Goal: Information Seeking & Learning: Learn about a topic

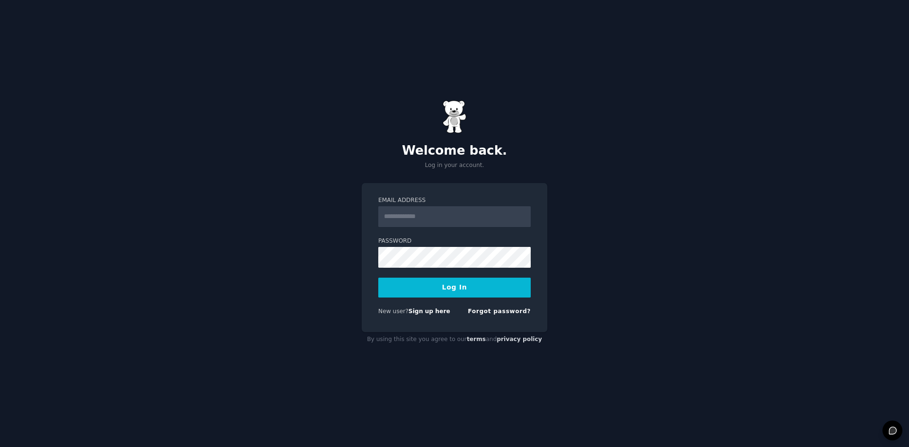
click at [429, 220] on input "Email Address" at bounding box center [454, 216] width 152 height 21
click at [515, 215] on keeper-lock "Open Keeper Popup" at bounding box center [520, 216] width 11 height 11
type input "**********"
click at [453, 291] on button "Log In" at bounding box center [454, 288] width 152 height 20
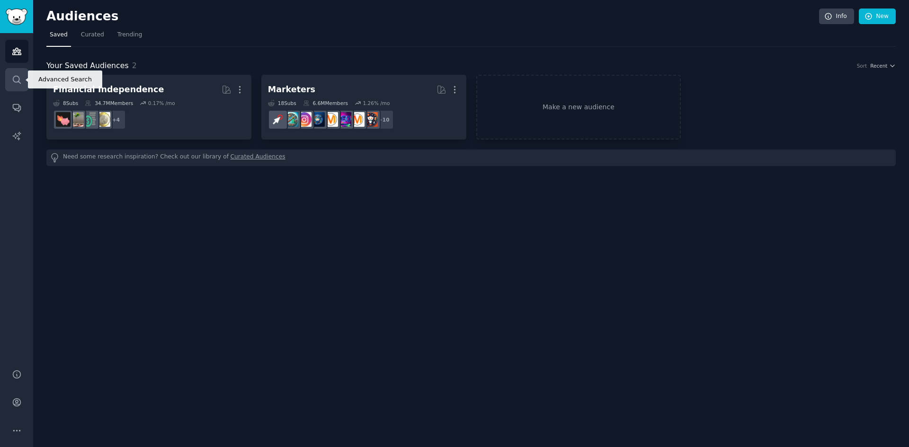
click at [13, 81] on icon "Sidebar" at bounding box center [17, 80] width 10 height 10
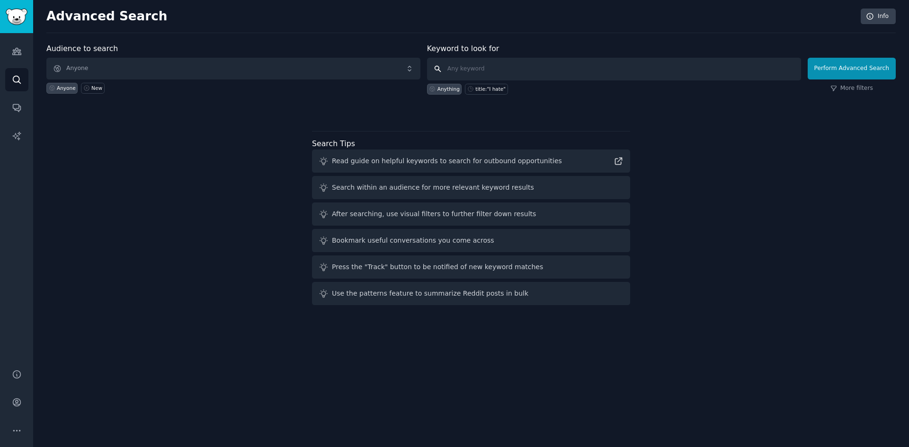
click at [481, 71] on input "text" at bounding box center [614, 69] width 374 height 23
type input "[DEMOGRAPHIC_DATA]"
click button "Perform Advanced Search" at bounding box center [852, 69] width 88 height 22
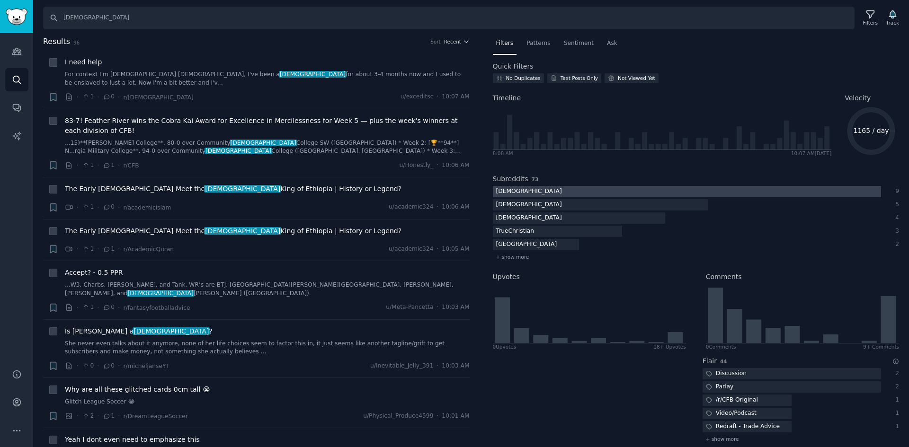
click at [519, 191] on div "[DEMOGRAPHIC_DATA]" at bounding box center [529, 192] width 72 height 12
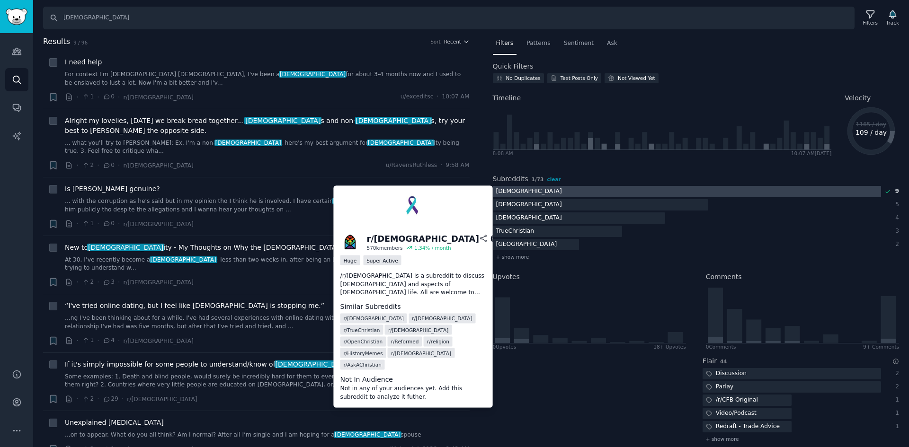
click at [541, 194] on div at bounding box center [687, 192] width 388 height 12
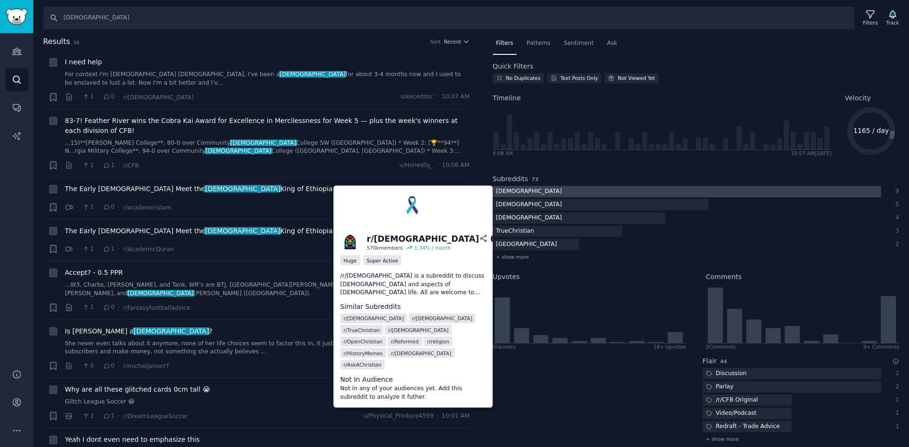
click at [530, 194] on div at bounding box center [687, 192] width 388 height 12
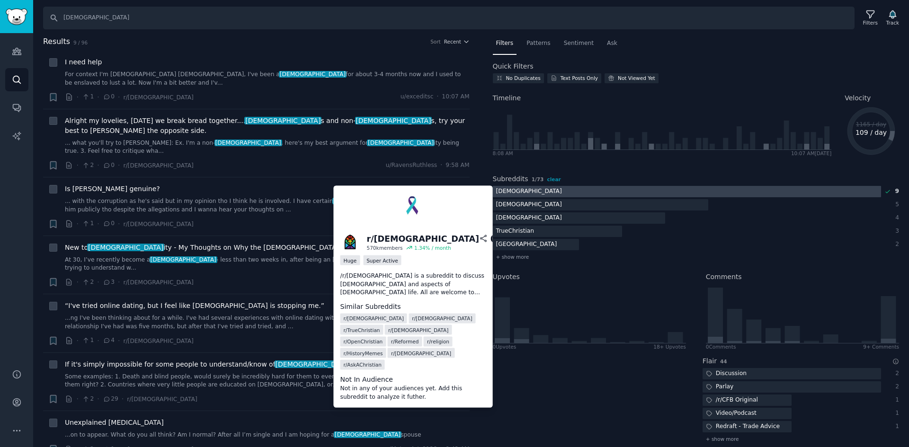
click at [530, 194] on div at bounding box center [687, 192] width 388 height 12
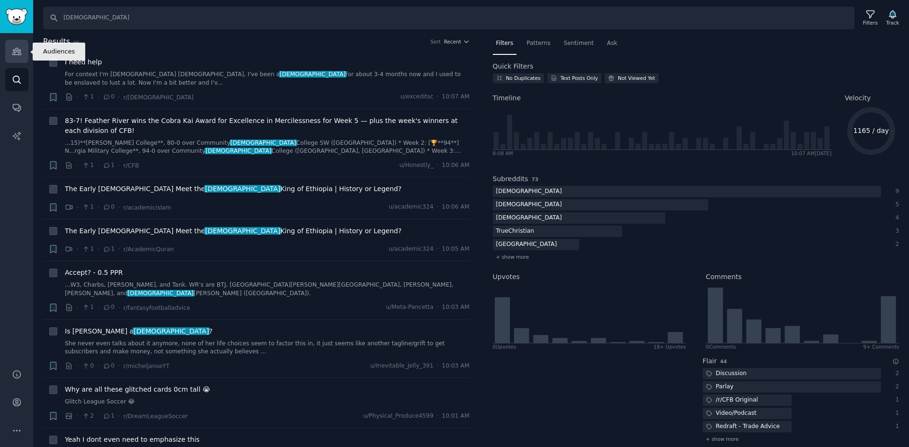
click at [20, 51] on icon "Sidebar" at bounding box center [16, 51] width 9 height 7
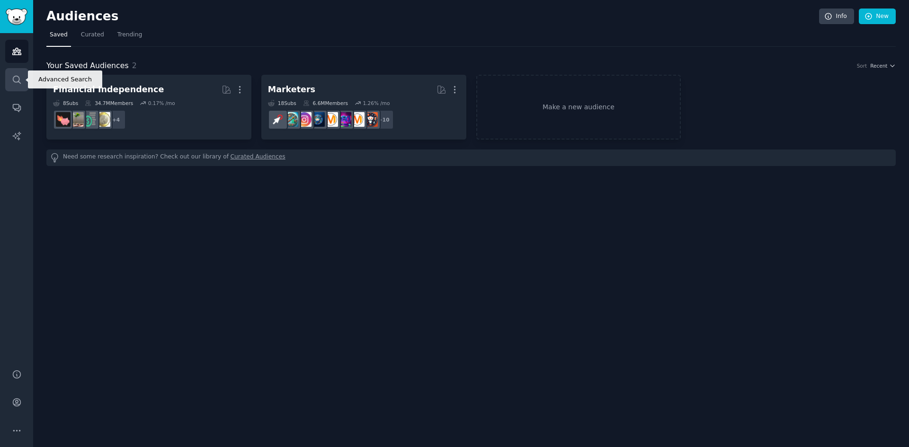
click at [20, 80] on icon "Sidebar" at bounding box center [17, 80] width 10 height 10
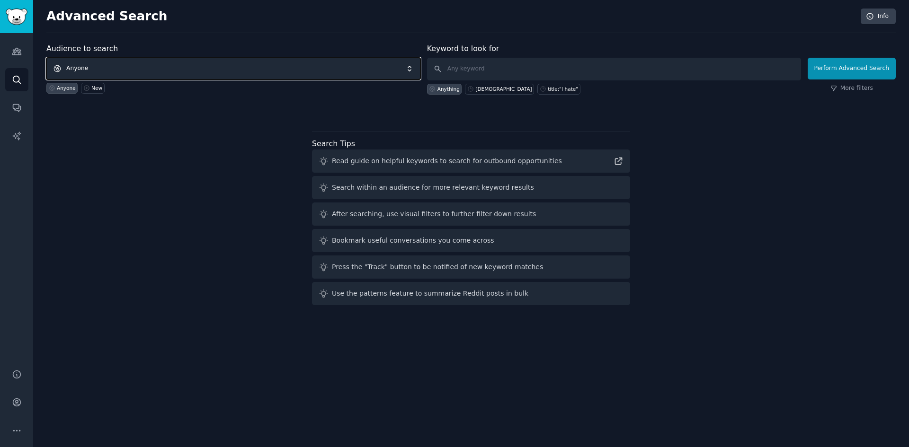
click at [134, 64] on span "Anyone" at bounding box center [233, 69] width 374 height 22
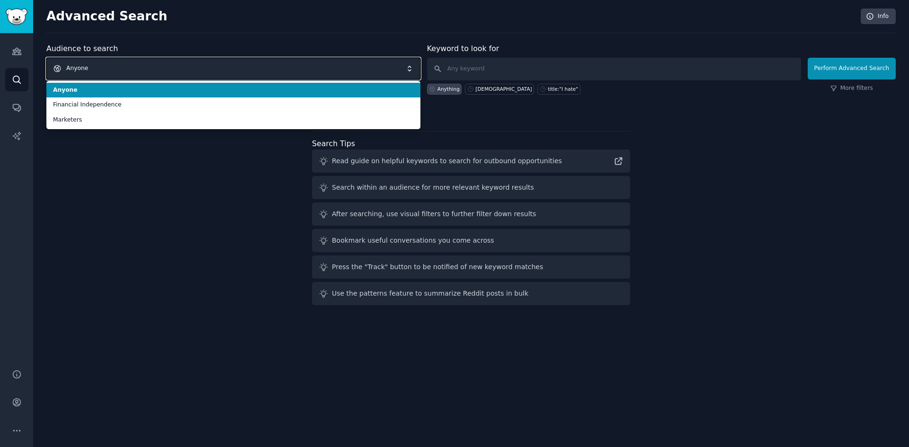
click at [134, 64] on span "Anyone" at bounding box center [233, 69] width 374 height 22
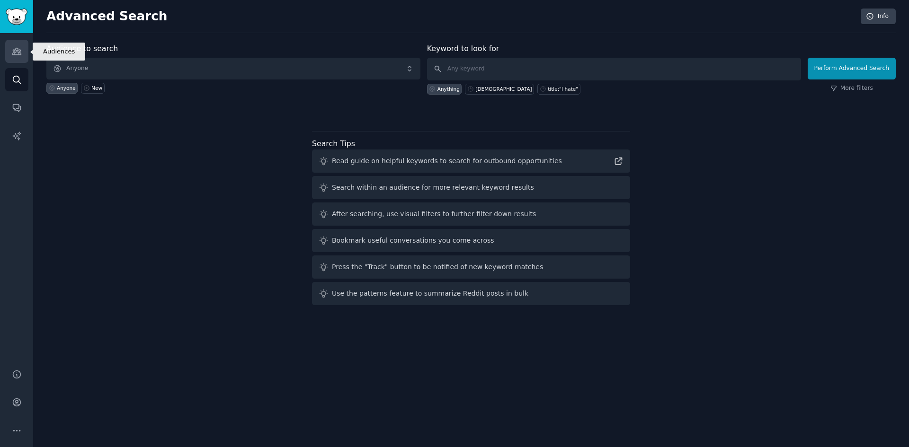
click at [11, 45] on link "Audiences" at bounding box center [16, 51] width 23 height 23
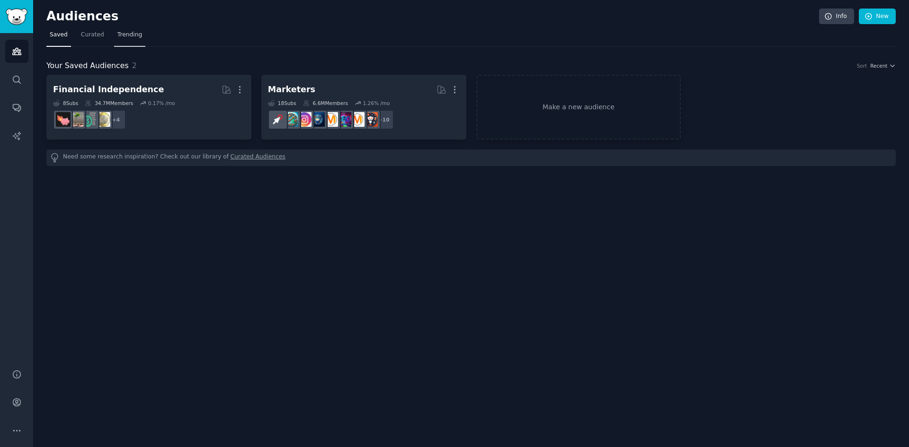
click at [127, 37] on span "Trending" at bounding box center [129, 35] width 25 height 9
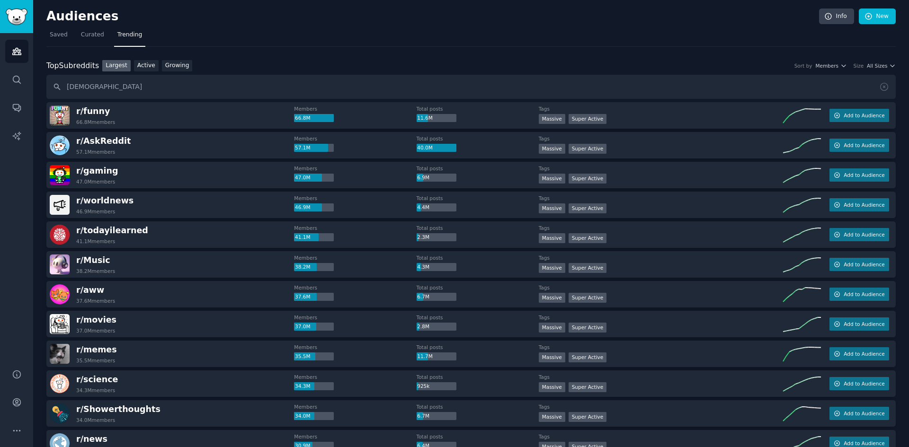
type input "[DEMOGRAPHIC_DATA]"
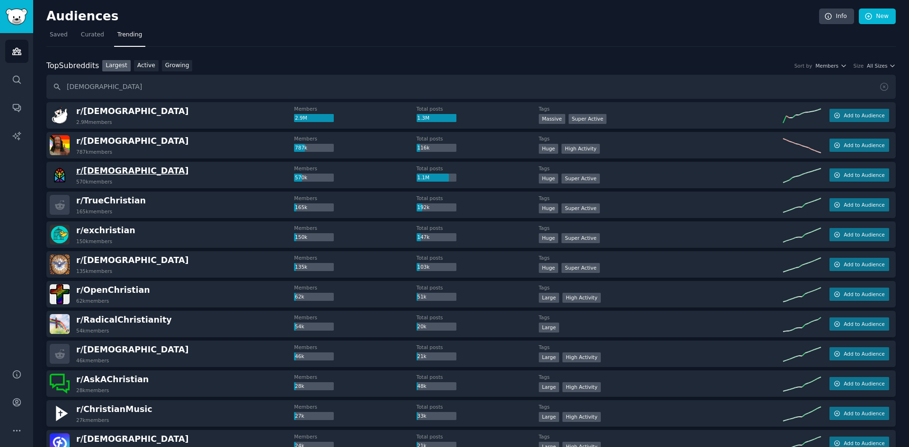
click at [117, 171] on span "r/ [DEMOGRAPHIC_DATA]" at bounding box center [132, 170] width 113 height 9
click at [63, 179] on img at bounding box center [60, 175] width 20 height 20
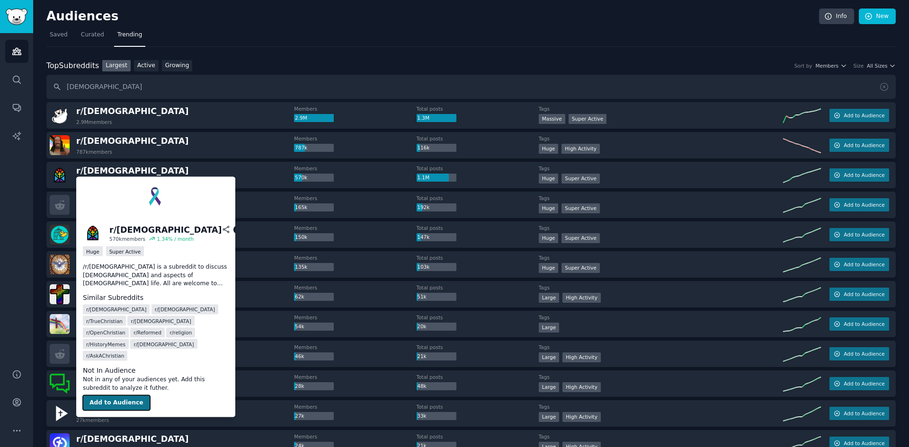
click at [119, 396] on button "Add to Audience" at bounding box center [116, 403] width 67 height 15
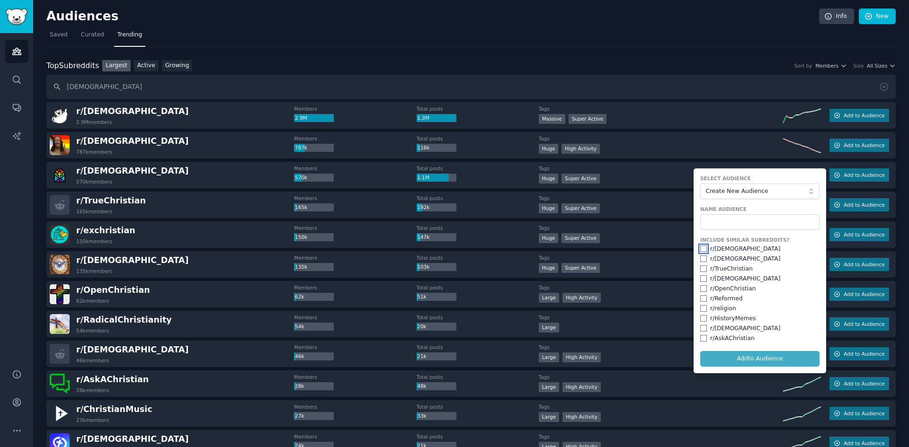
click at [702, 250] on input "checkbox" at bounding box center [703, 249] width 7 height 7
checkbox input "true"
click at [701, 259] on input "checkbox" at bounding box center [703, 259] width 7 height 7
checkbox input "true"
click at [700, 269] on input "checkbox" at bounding box center [703, 269] width 7 height 7
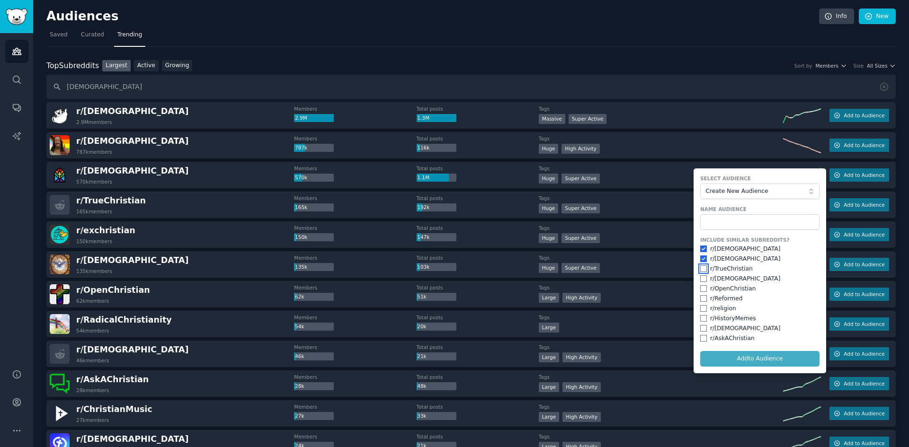
checkbox input "true"
click at [701, 280] on input "checkbox" at bounding box center [703, 279] width 7 height 7
checkbox input "true"
click at [700, 288] on input "checkbox" at bounding box center [703, 289] width 7 height 7
checkbox input "true"
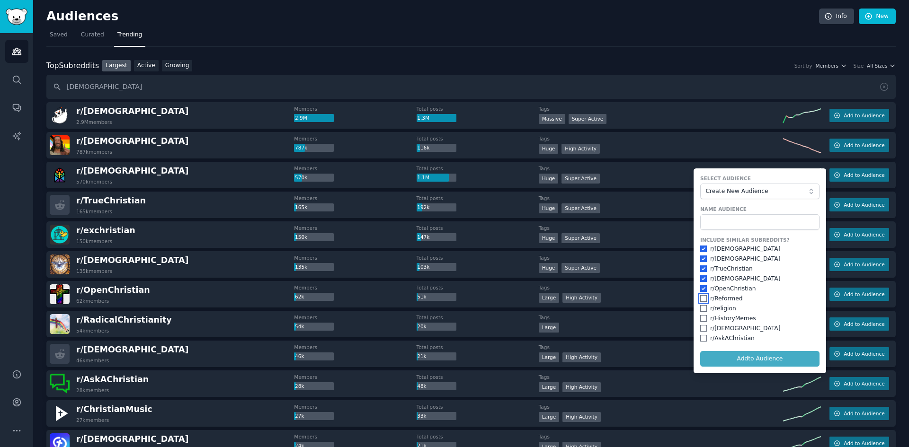
click at [700, 300] on input "checkbox" at bounding box center [703, 298] width 7 height 7
checkbox input "true"
click at [702, 330] on input "checkbox" at bounding box center [703, 328] width 7 height 7
checkbox input "true"
click at [701, 340] on input "checkbox" at bounding box center [703, 338] width 7 height 7
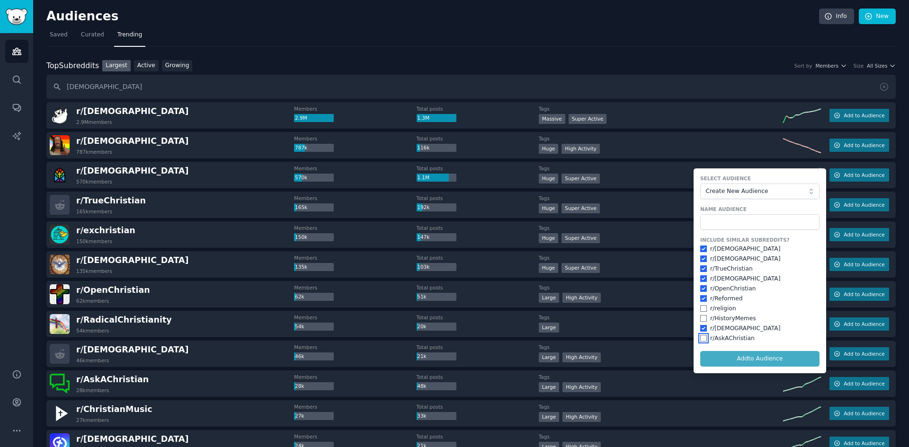
checkbox input "true"
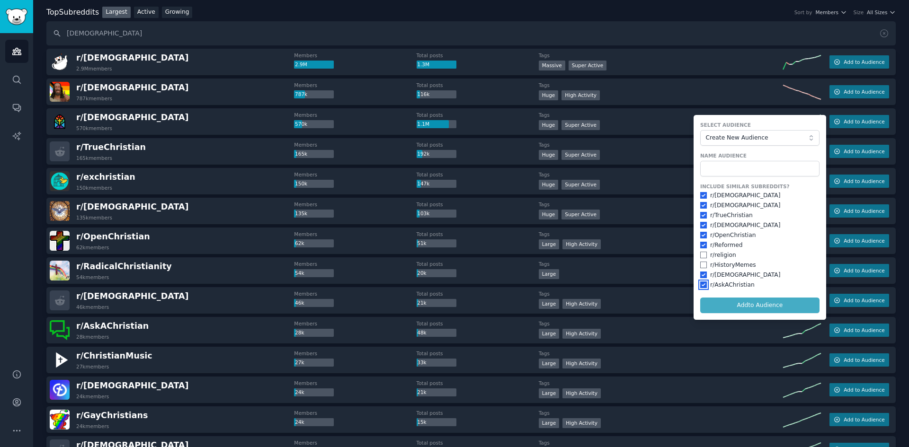
scroll to position [47, 0]
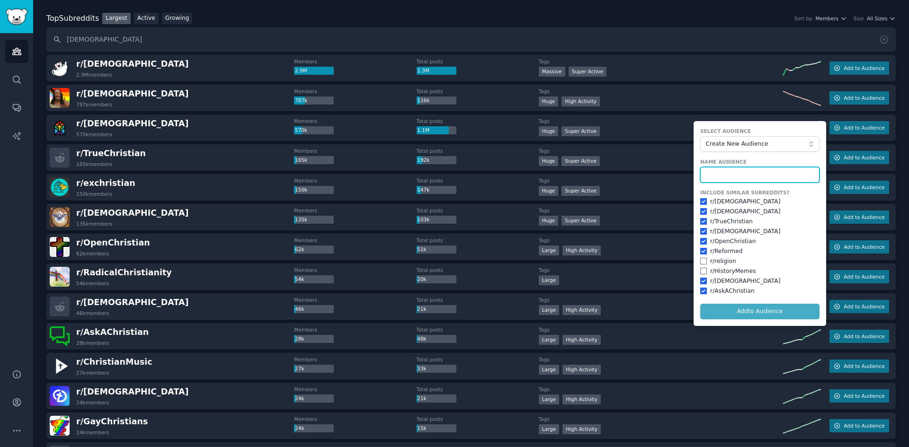
click at [720, 174] on input "text" at bounding box center [759, 175] width 119 height 16
type input "Chrisitan"
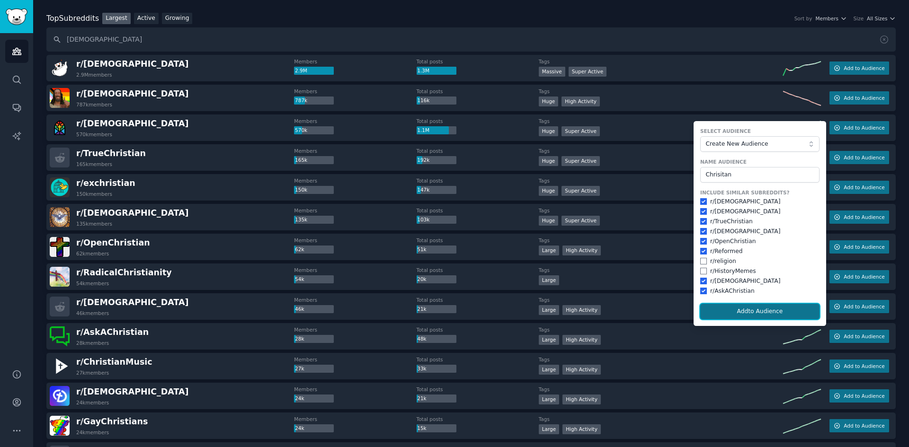
click at [755, 314] on button "Add to Audience" at bounding box center [759, 312] width 119 height 16
checkbox input "false"
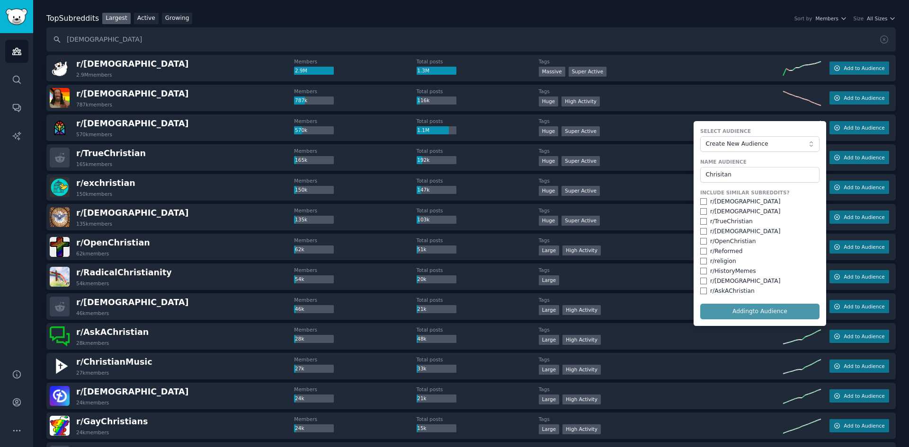
checkbox input "false"
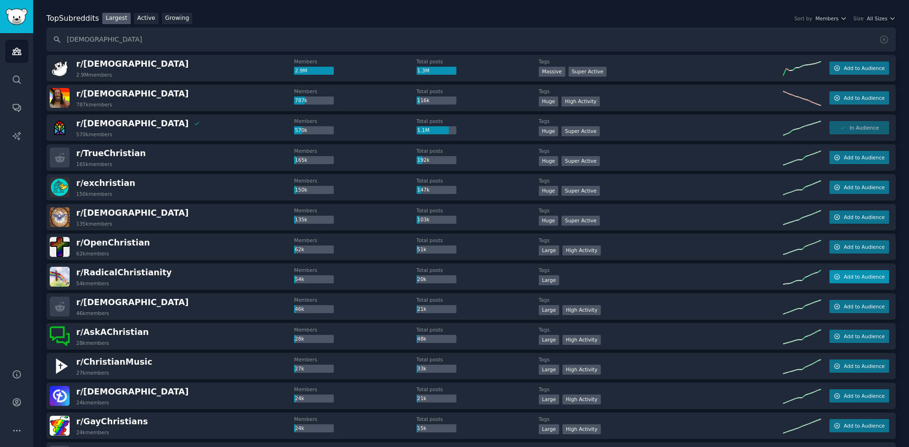
click at [864, 271] on button "Add to Audience" at bounding box center [860, 276] width 60 height 13
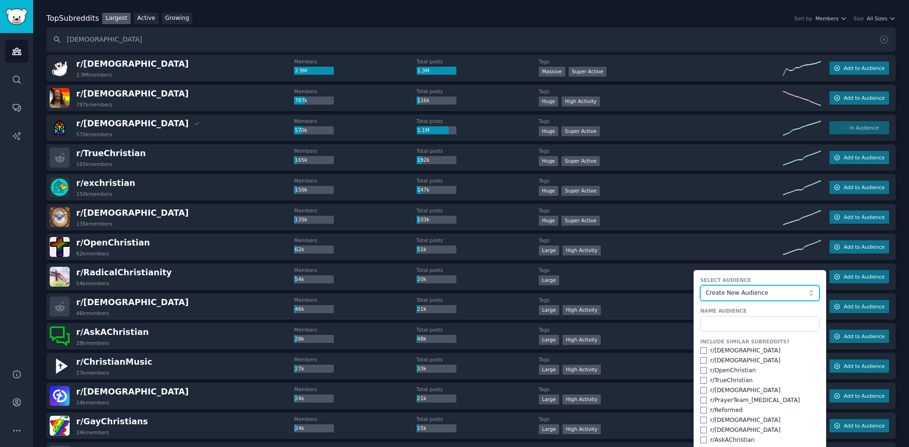
click at [739, 292] on span "Create New Audience" at bounding box center [757, 293] width 104 height 9
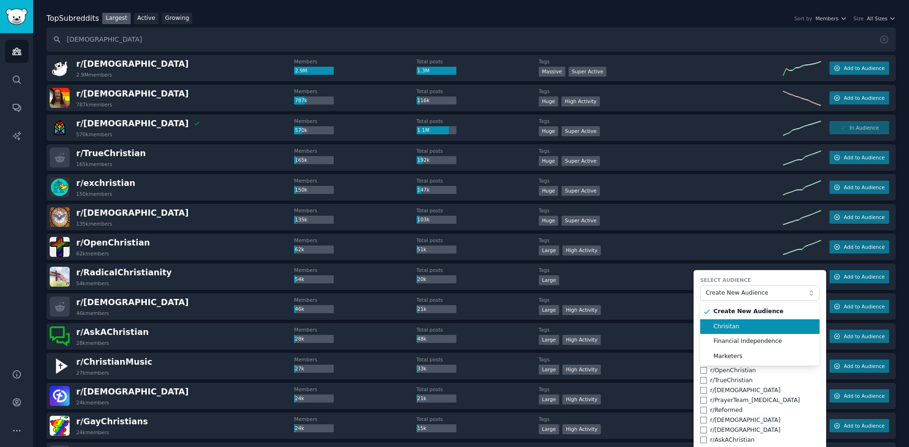
click at [731, 329] on span "Chrisitan" at bounding box center [763, 327] width 99 height 9
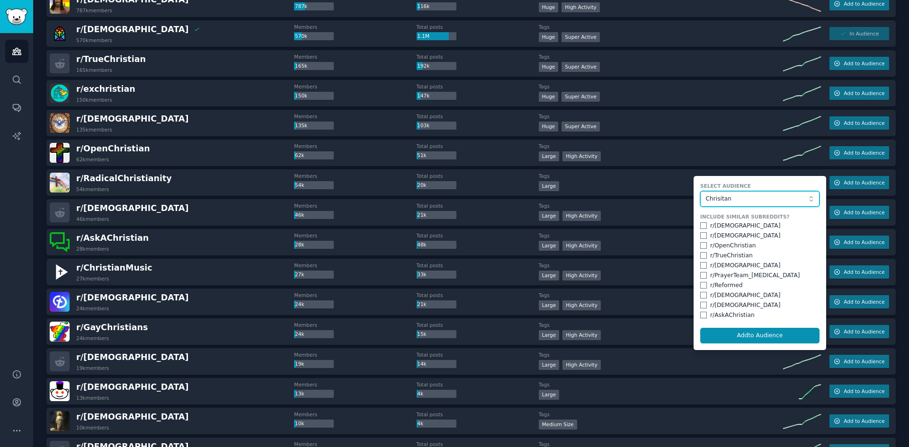
scroll to position [142, 0]
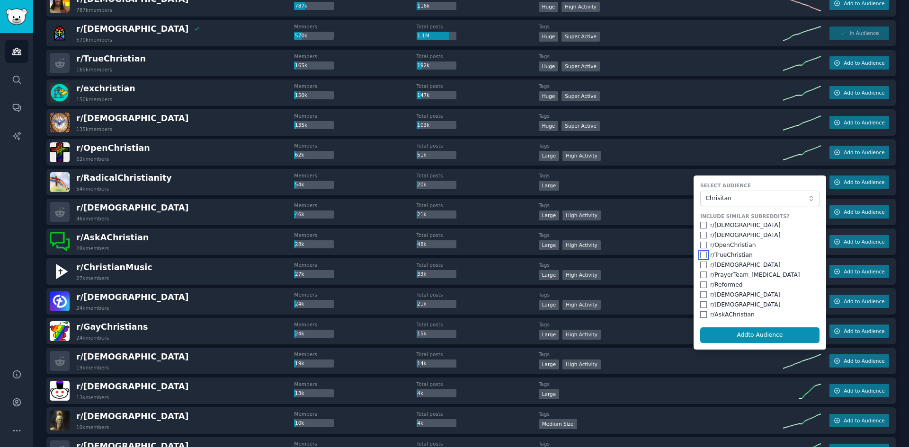
click at [701, 254] on input "checkbox" at bounding box center [703, 255] width 7 height 7
checkbox input "true"
click at [701, 276] on input "checkbox" at bounding box center [703, 275] width 7 height 7
checkbox input "true"
click at [738, 339] on button "Add to Audience" at bounding box center [759, 336] width 119 height 16
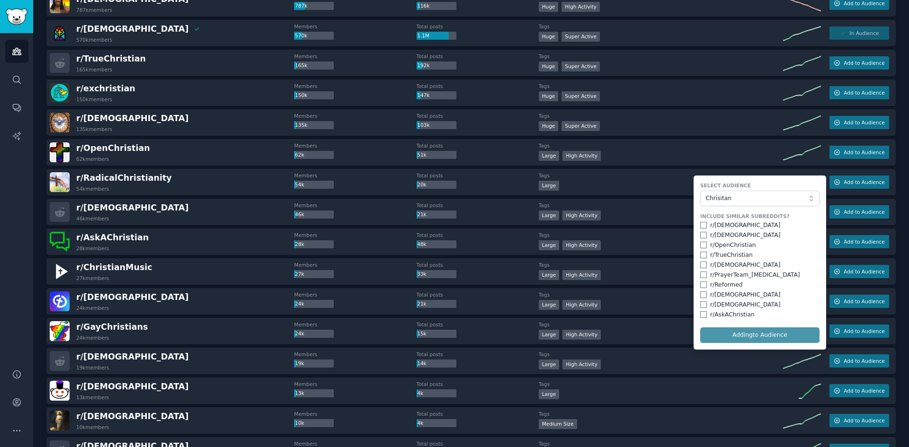
checkbox input "false"
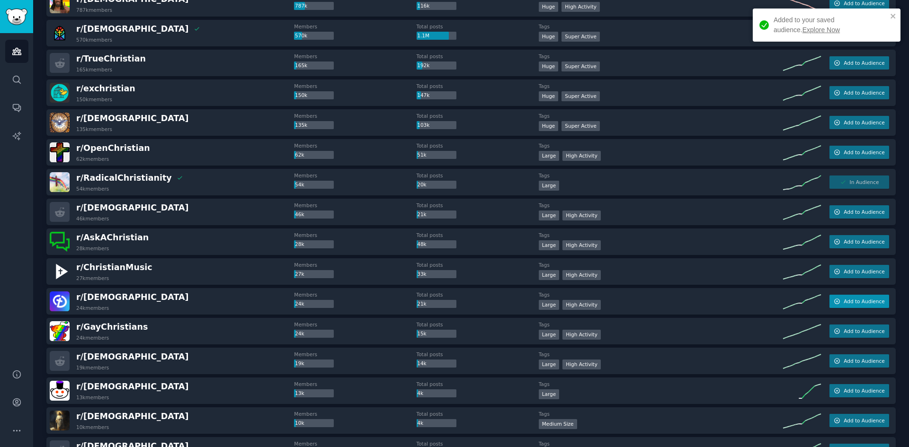
click at [864, 297] on button "Add to Audience" at bounding box center [860, 301] width 60 height 13
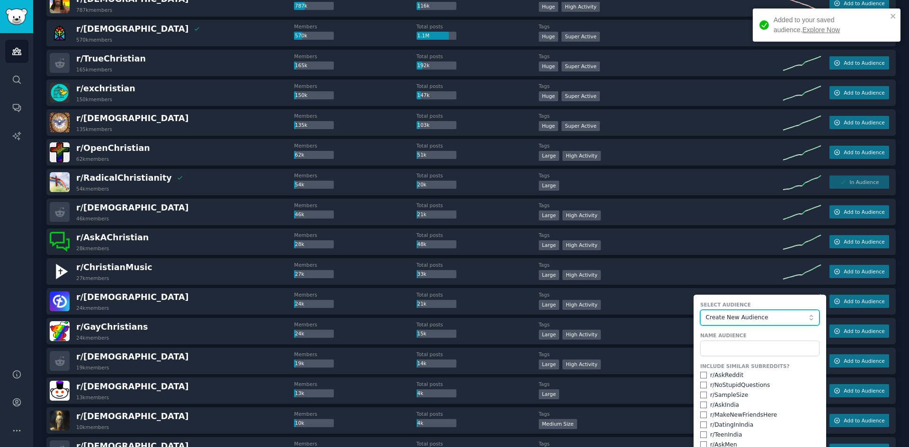
click at [720, 313] on button "Create New Audience" at bounding box center [759, 318] width 119 height 16
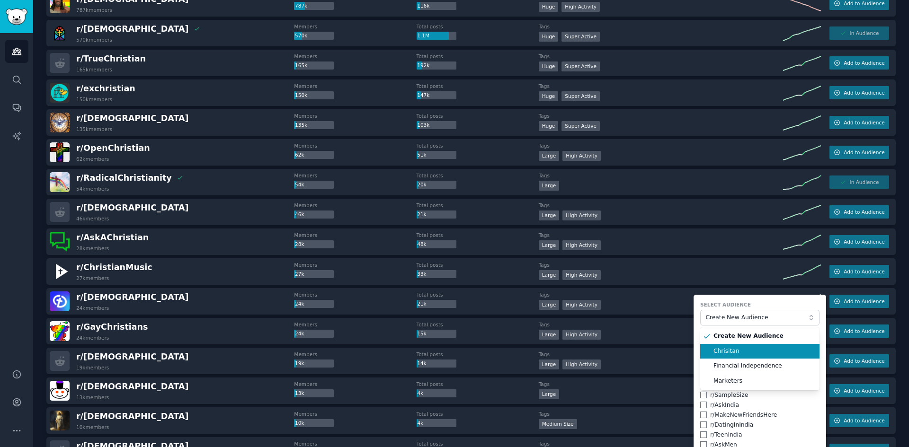
click at [726, 350] on span "Chrisitan" at bounding box center [763, 352] width 99 height 9
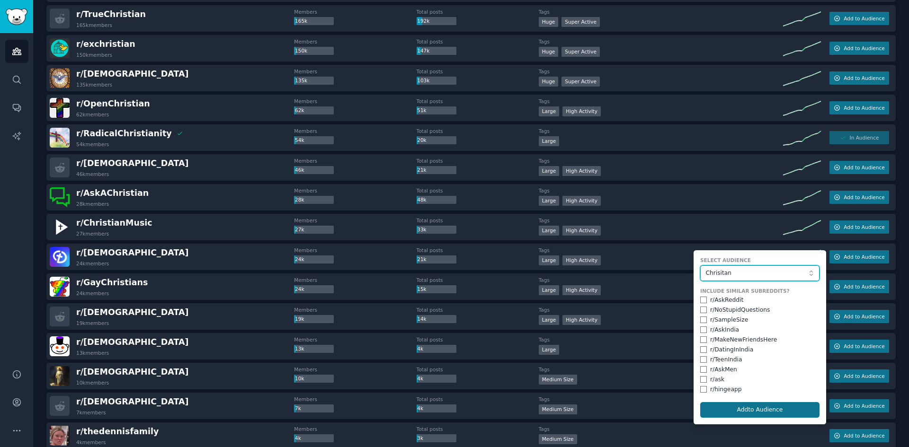
scroll to position [237, 0]
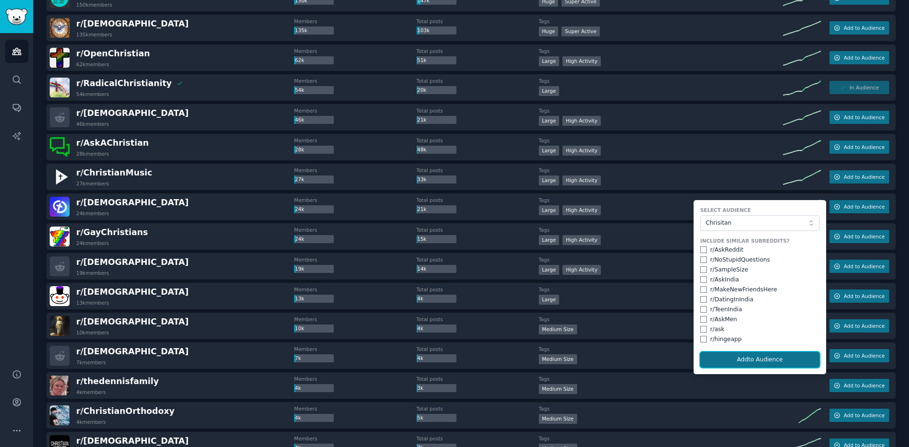
click at [735, 355] on button "Add to Audience" at bounding box center [759, 360] width 119 height 16
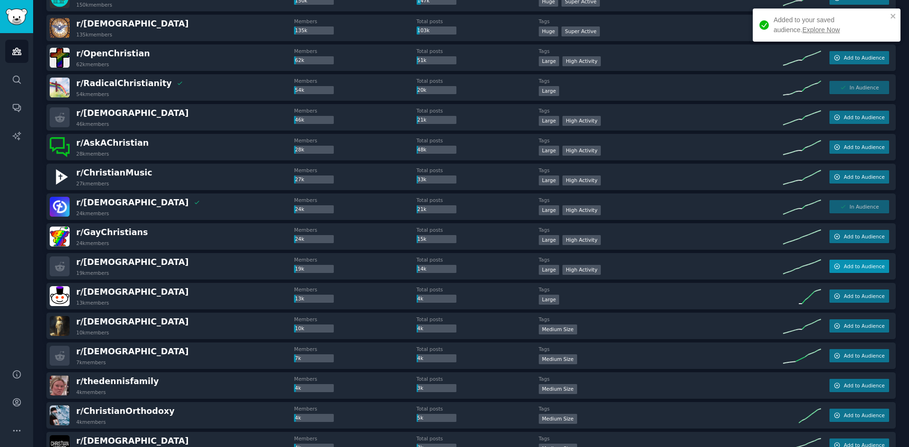
click at [848, 262] on button "Add to Audience" at bounding box center [860, 266] width 60 height 13
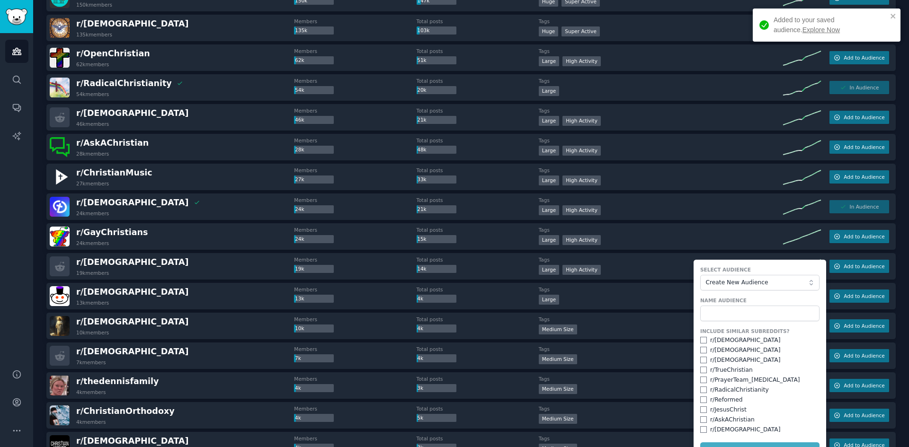
scroll to position [284, 0]
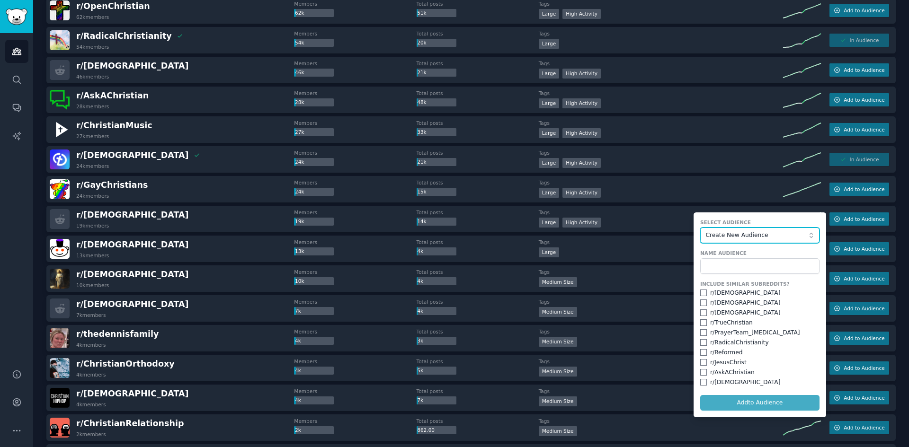
click at [732, 235] on span "Create New Audience" at bounding box center [757, 236] width 104 height 9
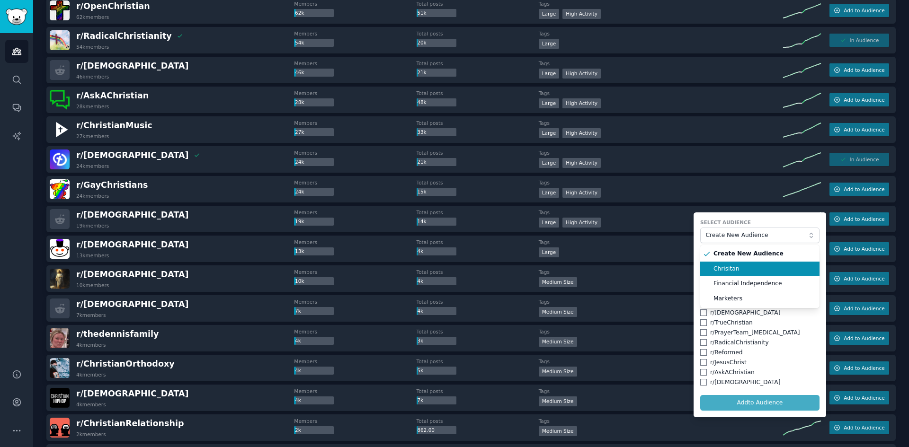
click at [730, 273] on li "Chrisitan" at bounding box center [759, 269] width 119 height 15
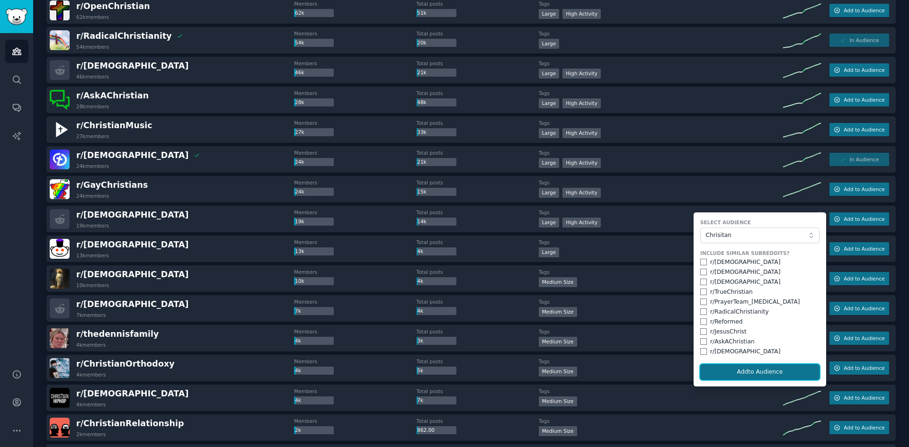
click at [746, 373] on button "Add to Audience" at bounding box center [759, 373] width 119 height 16
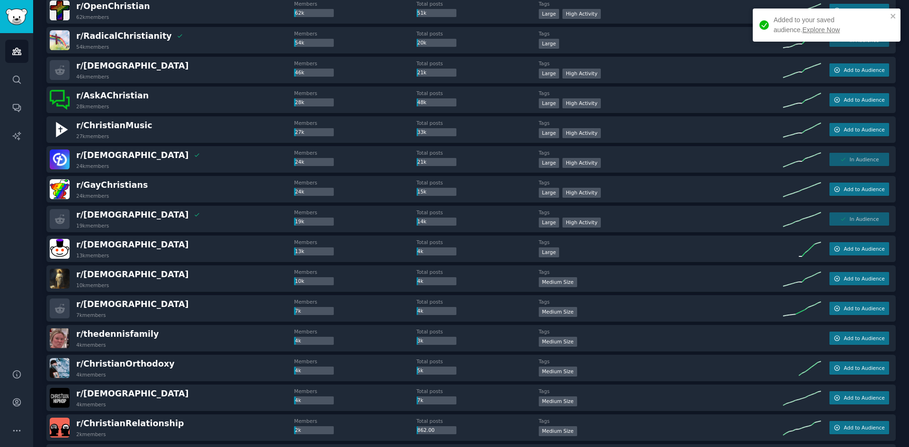
scroll to position [331, 0]
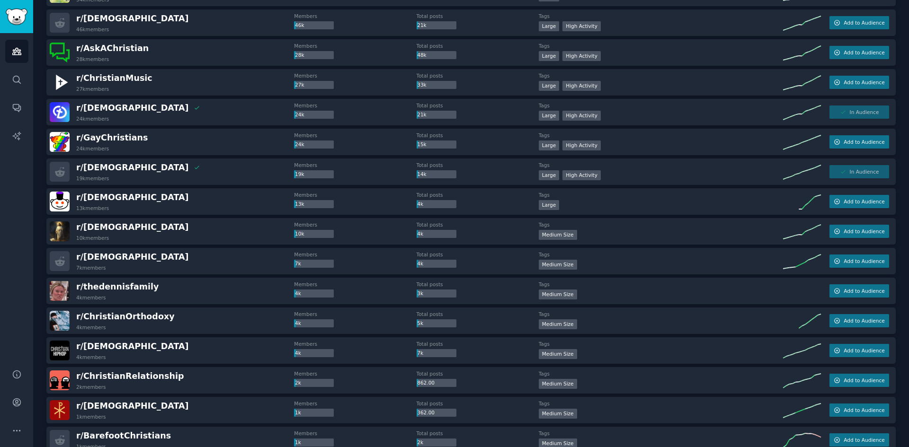
click at [840, 249] on div "r/ christiandatingadvice 7k members Members 7k Total posts 4k Tags 1000 - 10,00…" at bounding box center [470, 261] width 849 height 27
click at [850, 258] on span "Add to Audience" at bounding box center [864, 261] width 41 height 7
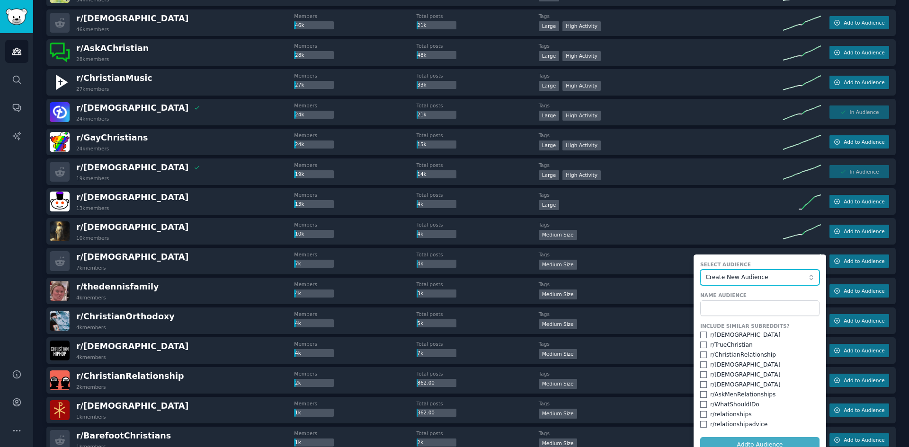
click at [745, 277] on span "Create New Audience" at bounding box center [757, 278] width 104 height 9
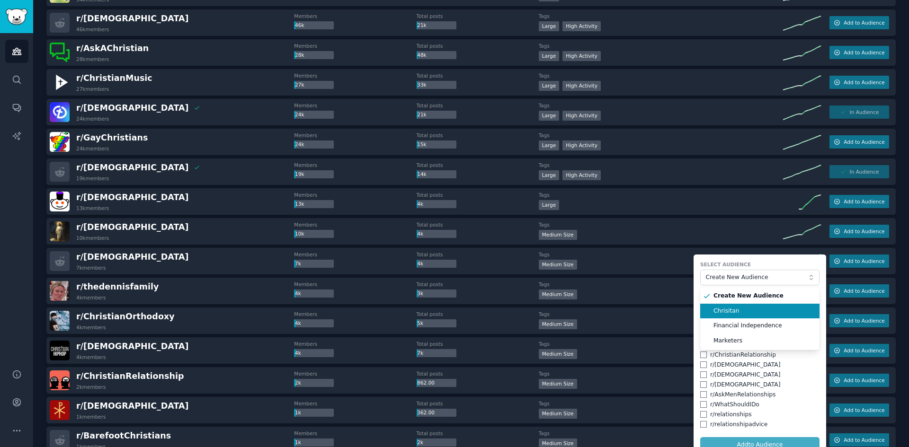
click at [730, 308] on span "Chrisitan" at bounding box center [763, 311] width 99 height 9
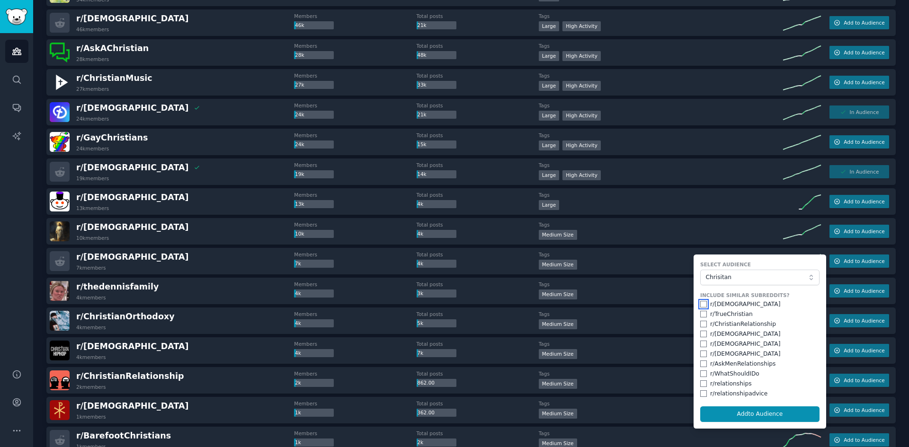
click at [701, 301] on input "checkbox" at bounding box center [703, 304] width 7 height 7
click at [764, 418] on button "Add to Audience" at bounding box center [759, 415] width 119 height 16
checkbox input "false"
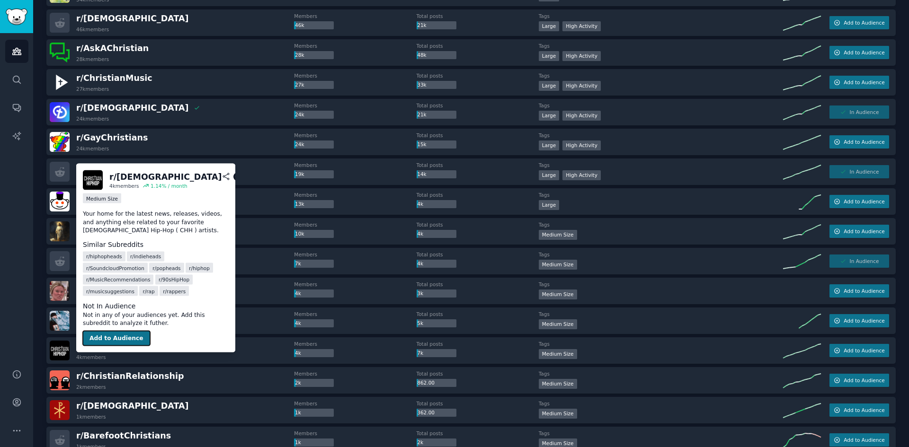
click at [115, 331] on button "Add to Audience" at bounding box center [116, 338] width 67 height 15
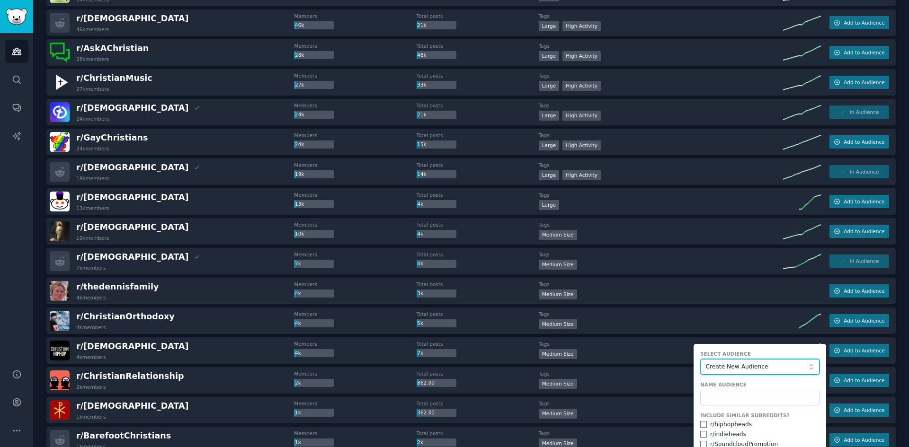
click at [748, 372] on button "Create New Audience" at bounding box center [759, 367] width 119 height 16
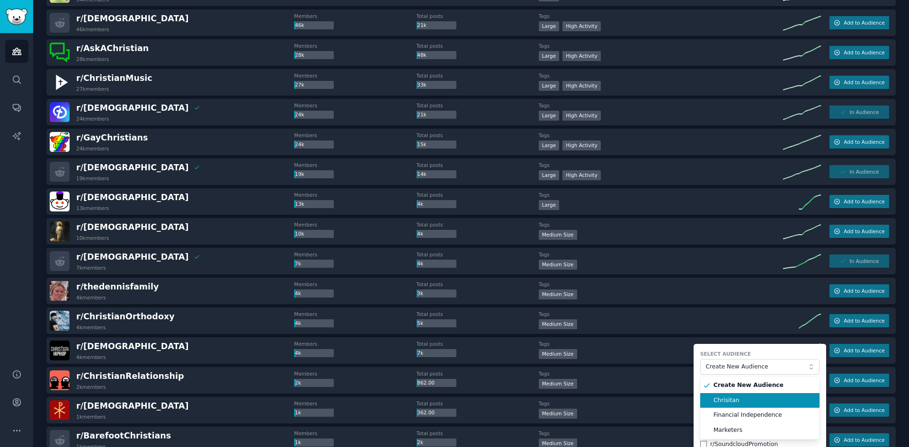
click at [734, 403] on span "Chrisitan" at bounding box center [763, 401] width 99 height 9
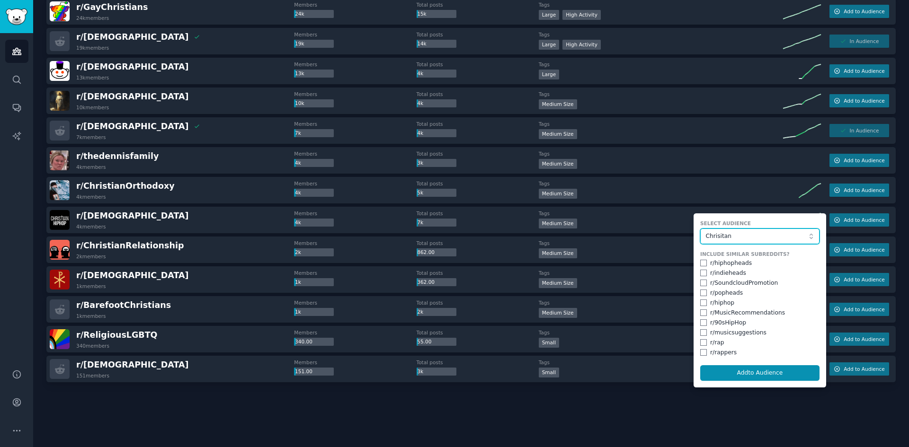
scroll to position [464, 0]
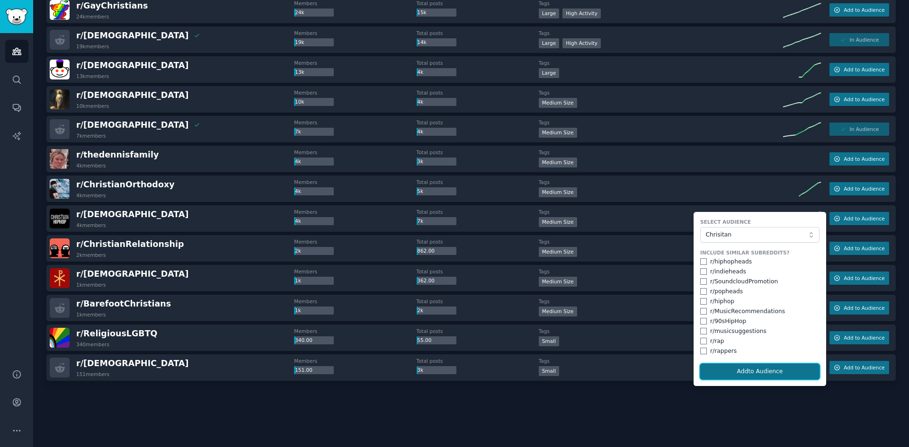
click at [751, 373] on button "Add to Audience" at bounding box center [759, 372] width 119 height 16
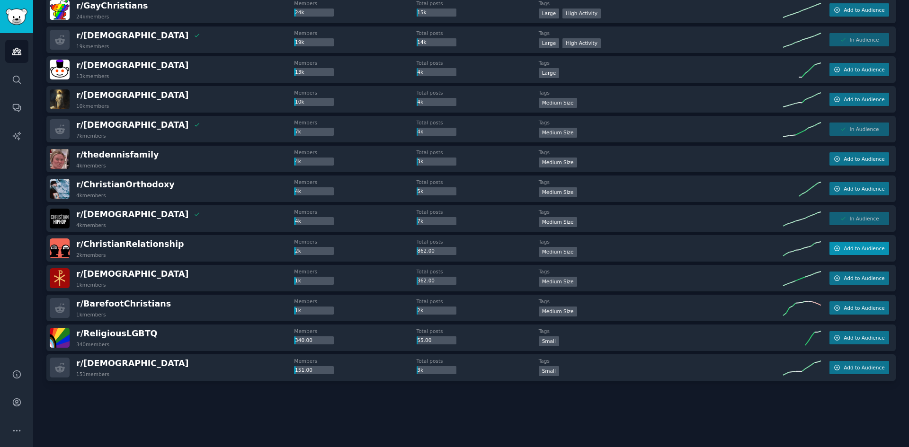
click at [846, 247] on span "Add to Audience" at bounding box center [864, 248] width 41 height 7
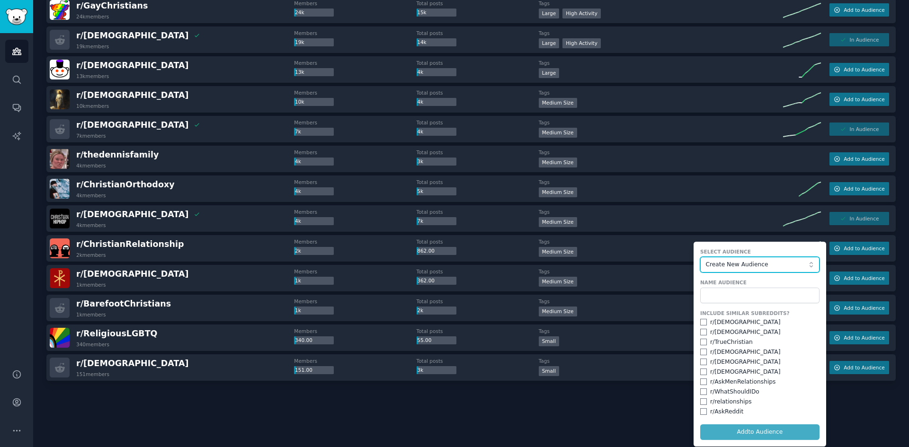
click at [748, 261] on span "Create New Audience" at bounding box center [757, 265] width 104 height 9
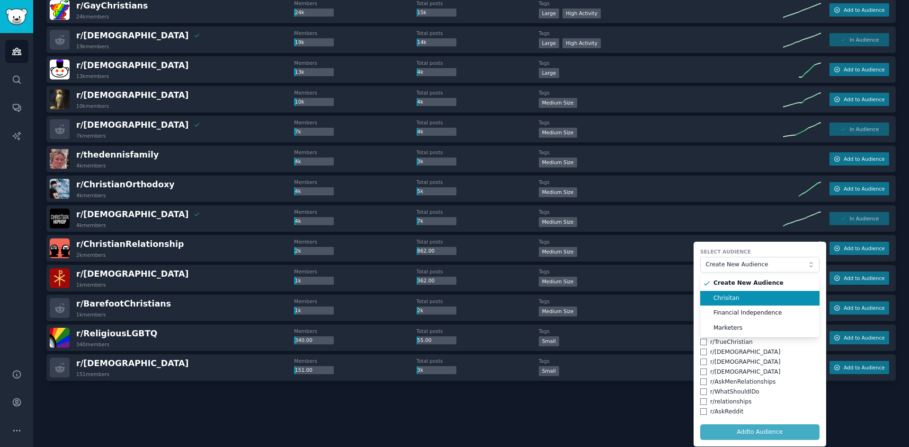
click at [726, 296] on span "Chrisitan" at bounding box center [763, 299] width 99 height 9
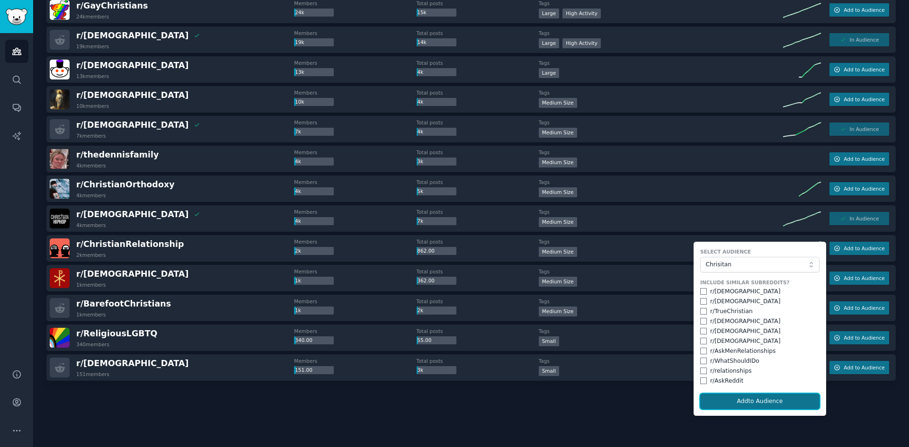
click at [742, 397] on button "Add to Audience" at bounding box center [759, 402] width 119 height 16
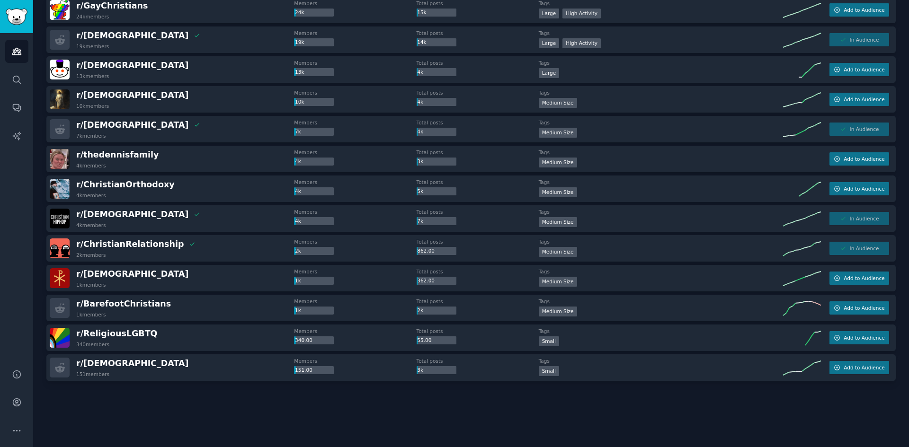
click at [140, 383] on div at bounding box center [470, 407] width 849 height 53
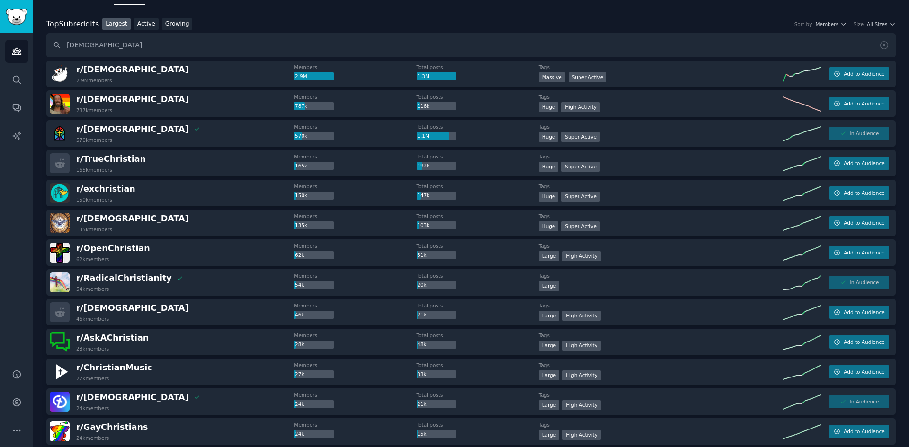
scroll to position [0, 0]
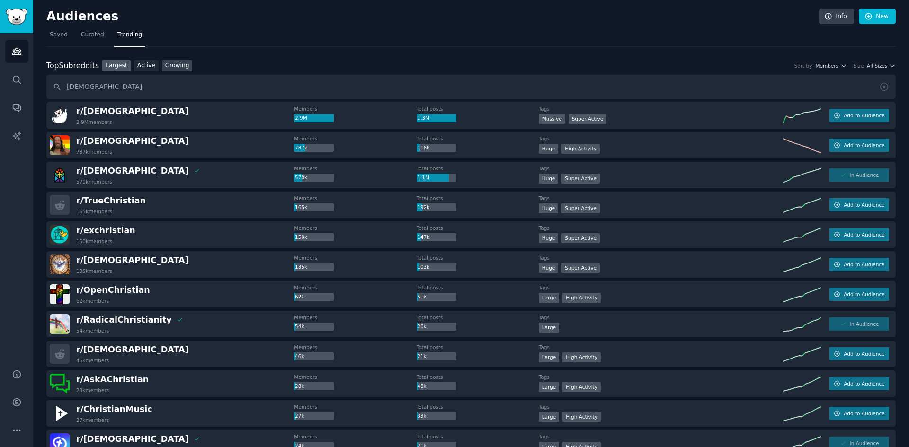
click at [179, 63] on link "Growing" at bounding box center [177, 66] width 31 height 12
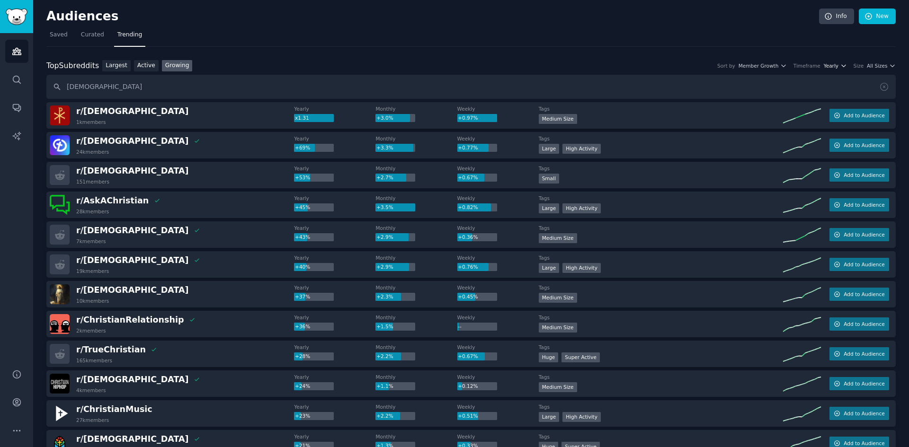
click at [835, 67] on span "Yearly" at bounding box center [831, 66] width 15 height 7
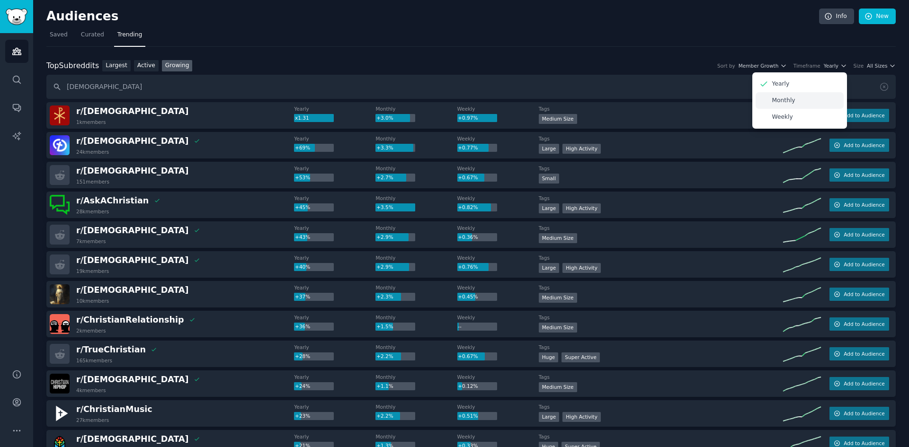
click at [801, 103] on div "Monthly" at bounding box center [800, 100] width 88 height 17
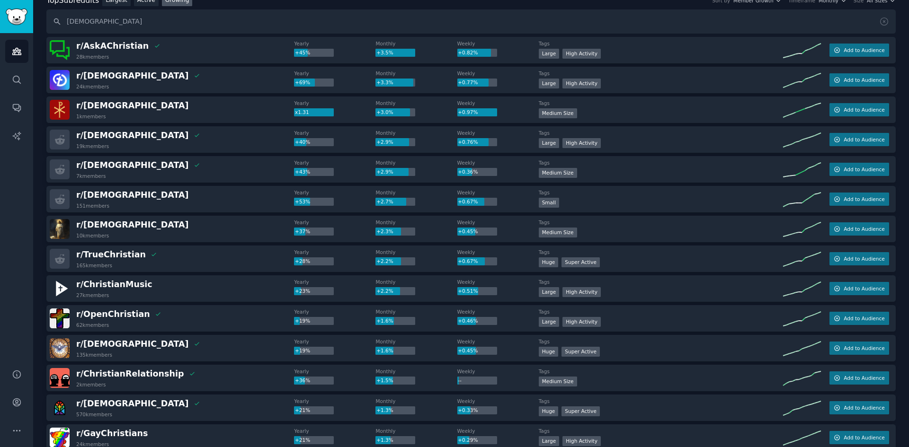
scroll to position [95, 0]
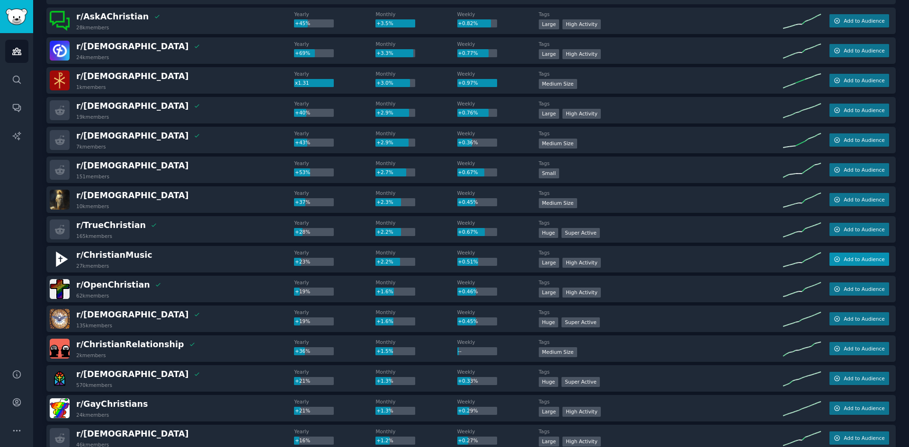
click at [858, 257] on span "Add to Audience" at bounding box center [864, 259] width 41 height 7
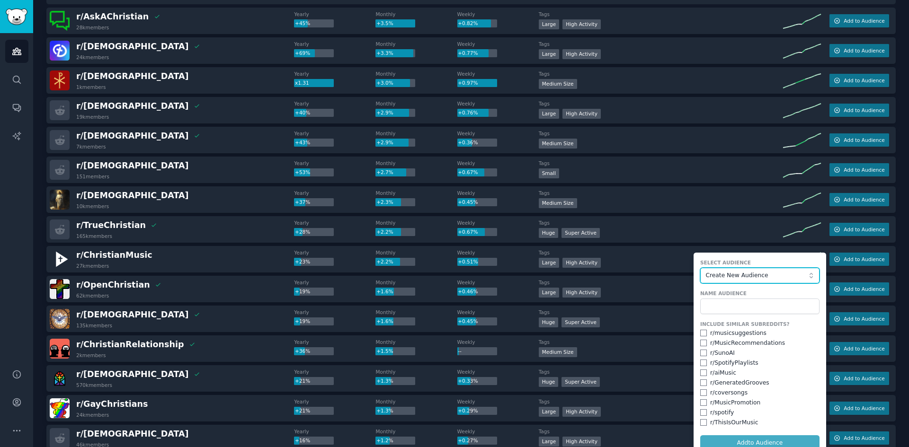
click at [733, 278] on span "Create New Audience" at bounding box center [757, 276] width 104 height 9
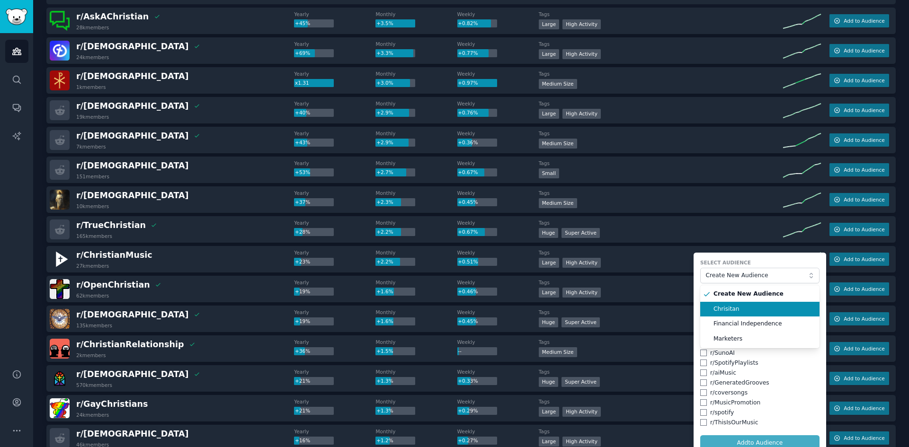
click at [727, 309] on span "Chrisitan" at bounding box center [763, 309] width 99 height 9
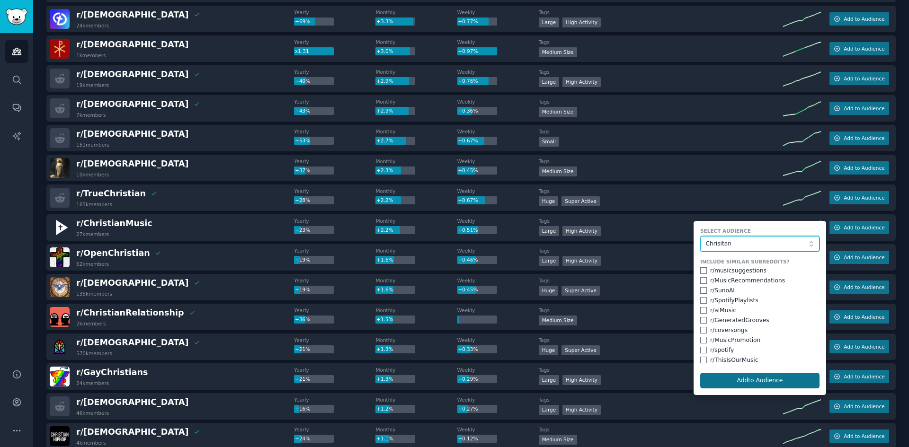
scroll to position [142, 0]
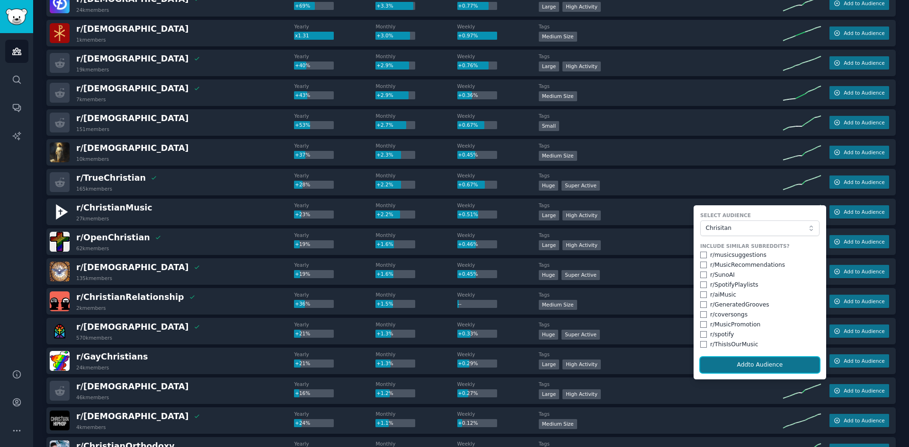
click at [756, 366] on button "Add to Audience" at bounding box center [759, 365] width 119 height 16
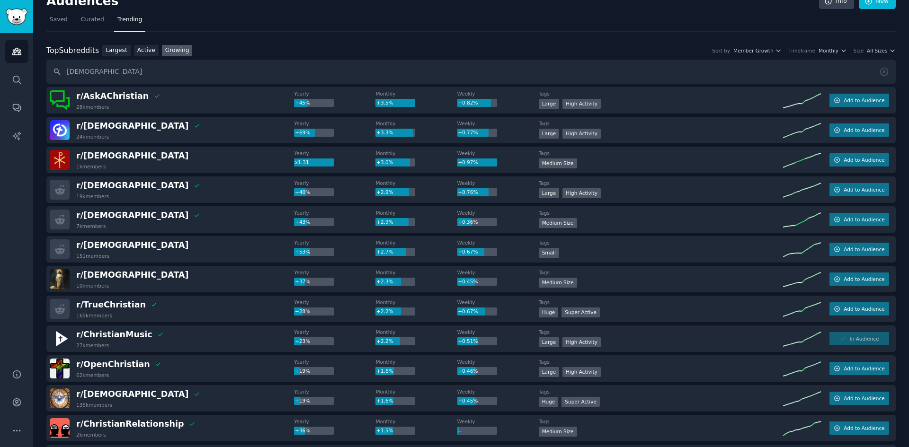
scroll to position [0, 0]
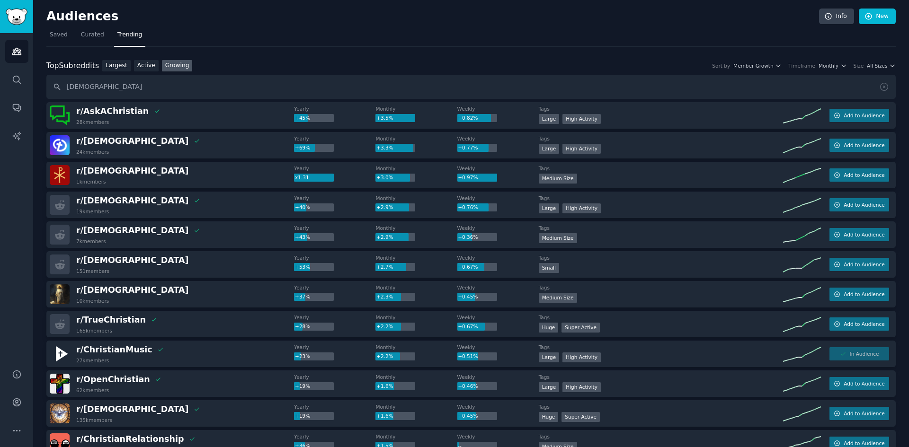
click at [37, 37] on div "Audiences Info New Saved Curated Trending Top Subreddits Top Subreddits Largest…" at bounding box center [471, 455] width 876 height 911
click at [48, 34] on link "Saved" at bounding box center [58, 36] width 25 height 19
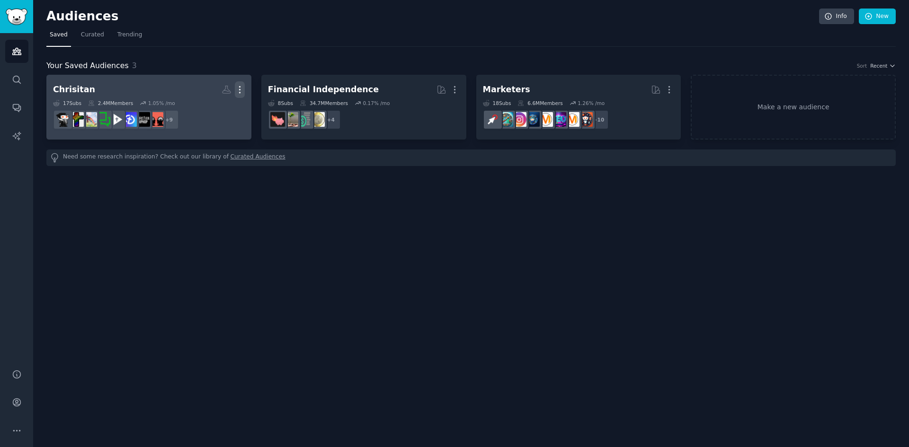
click at [239, 89] on icon "button" at bounding box center [240, 90] width 10 height 10
click at [134, 83] on h2 "Chrisitan Custom Audience More View Delete" at bounding box center [149, 89] width 192 height 17
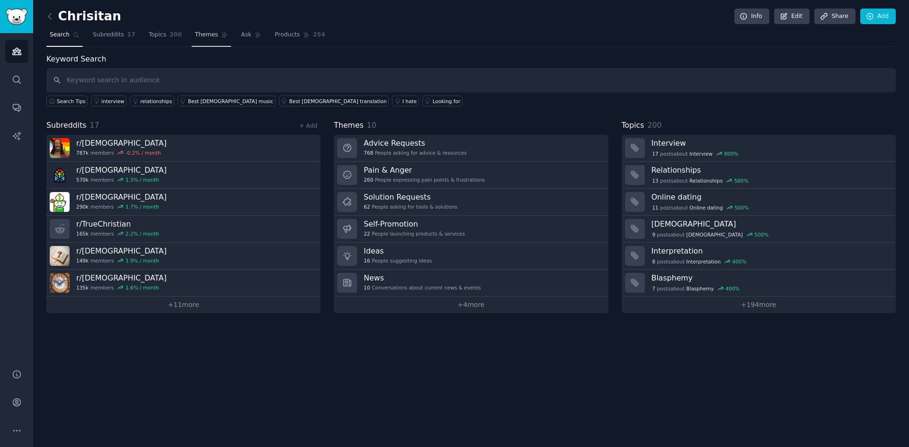
click at [196, 35] on span "Themes" at bounding box center [206, 35] width 23 height 9
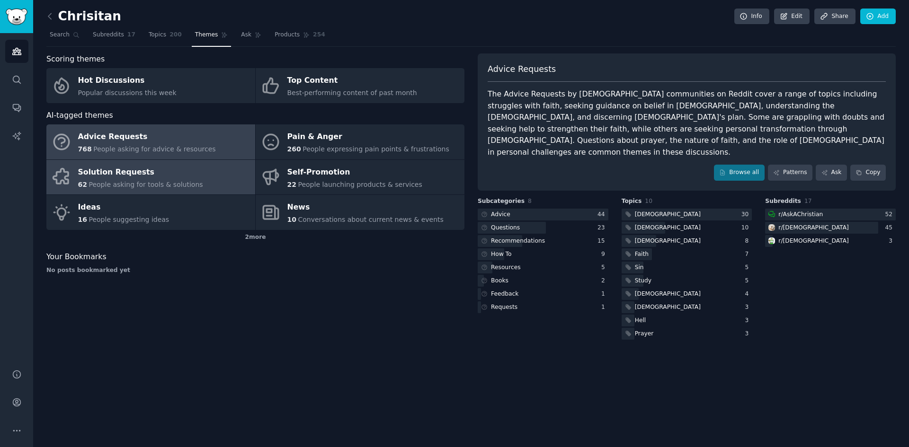
click at [150, 181] on span "People asking for tools & solutions" at bounding box center [146, 185] width 114 height 8
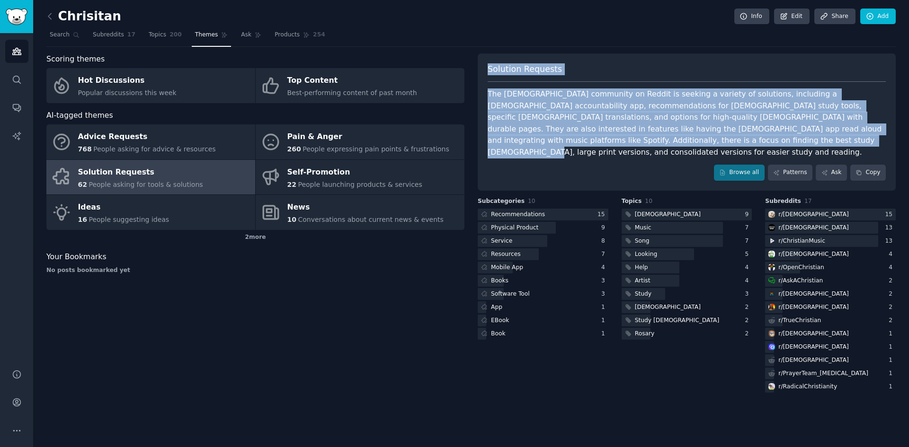
drag, startPoint x: 553, startPoint y: 142, endPoint x: 486, endPoint y: 52, distance: 111.6
click at [486, 52] on div "Chrisitan Info Edit Share Add Search Subreddits 17 Topics 200 Themes Ask Produc…" at bounding box center [470, 203] width 849 height 381
copy div "Solution Requests The [DEMOGRAPHIC_DATA] community on Reddit is seeking a varie…"
click at [725, 170] on icon at bounding box center [723, 172] width 4 height 5
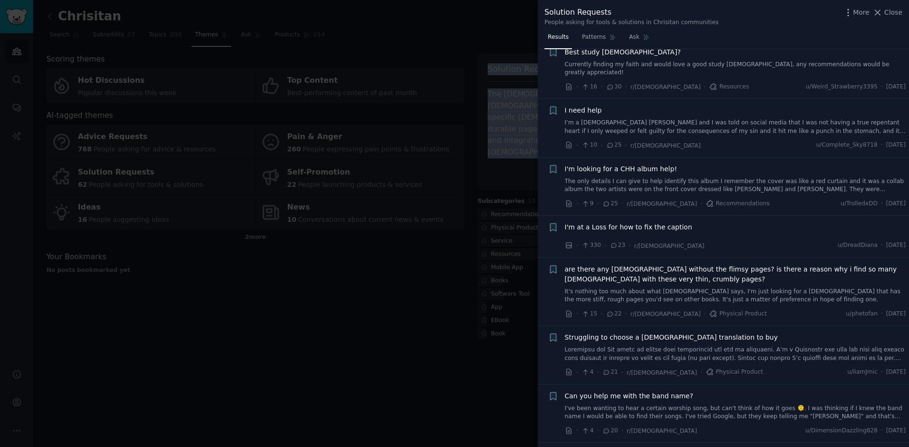
scroll to position [284, 0]
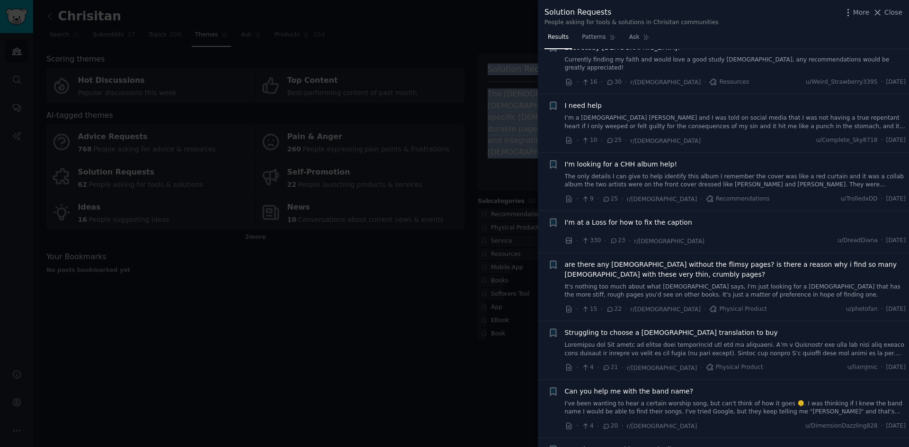
click at [741, 283] on link "It's nothing too much about what [DEMOGRAPHIC_DATA] says, I'm just looking for …" at bounding box center [735, 291] width 341 height 17
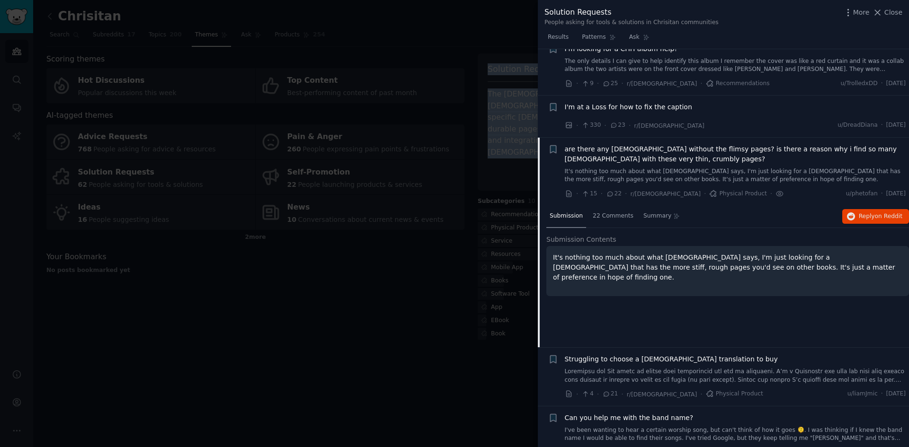
scroll to position [385, 0]
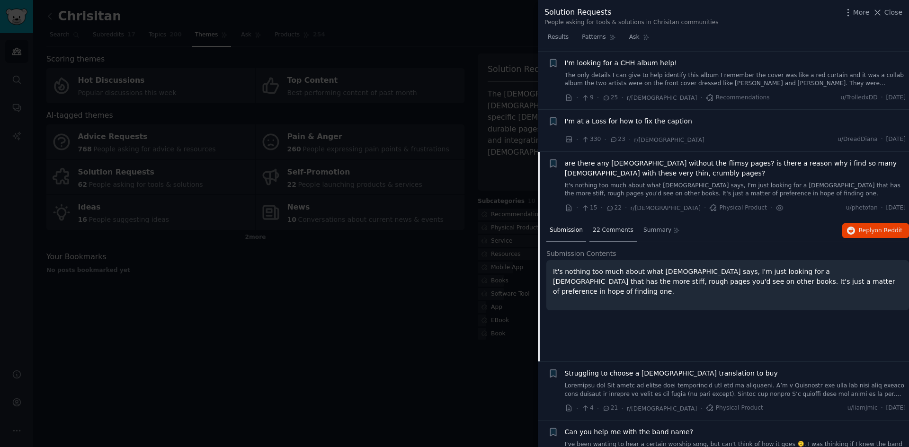
click at [616, 226] on span "22 Comments" at bounding box center [613, 230] width 41 height 9
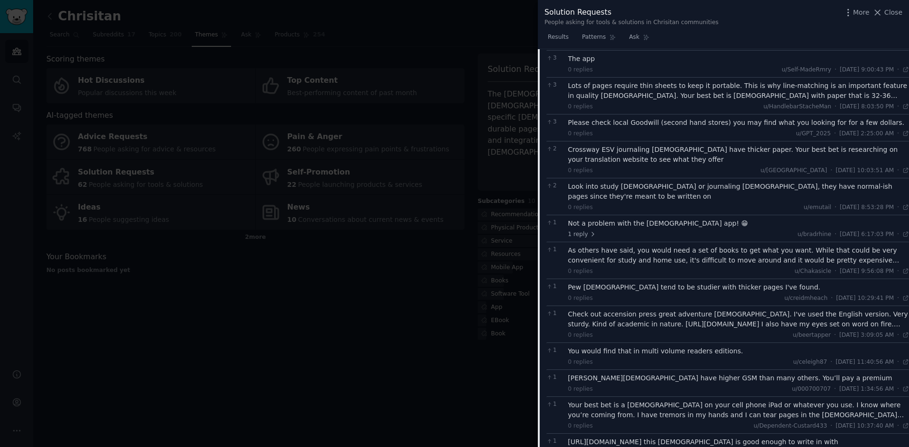
scroll to position [670, 0]
click at [641, 309] on div "Check out accension press great adventure [DEMOGRAPHIC_DATA]. I've used the Eng…" at bounding box center [738, 319] width 341 height 20
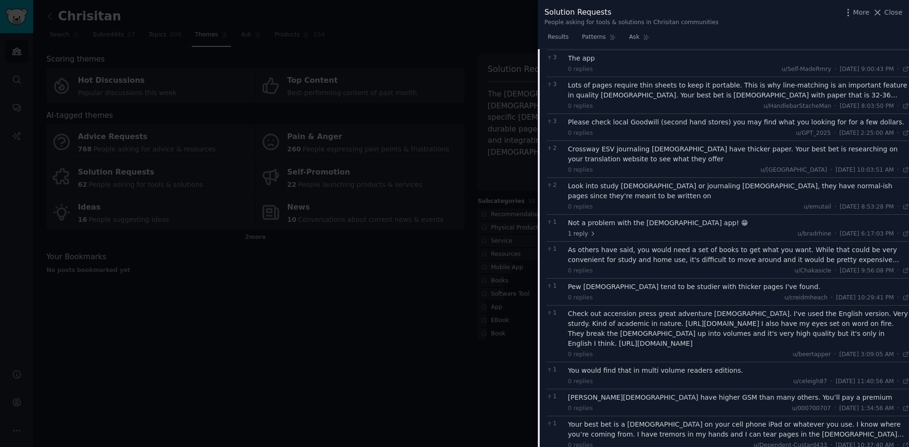
click at [889, 7] on div "More Close" at bounding box center [872, 13] width 59 height 12
click at [886, 10] on span "Close" at bounding box center [893, 13] width 18 height 10
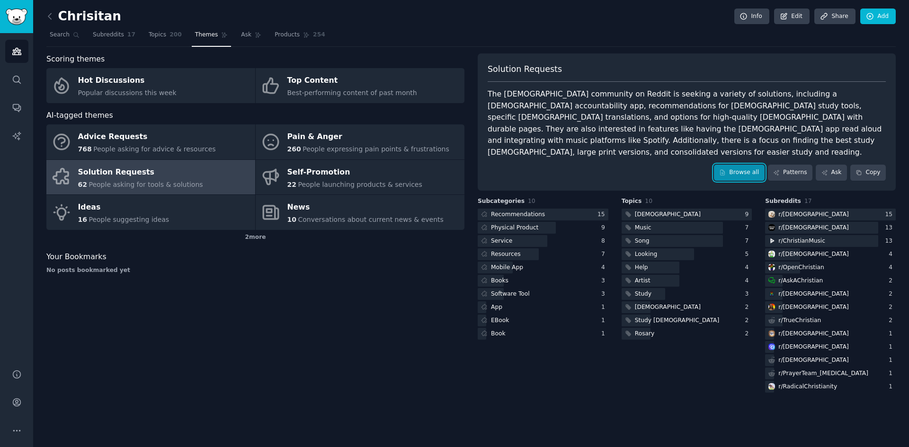
click at [747, 168] on link "Browse all" at bounding box center [739, 173] width 51 height 16
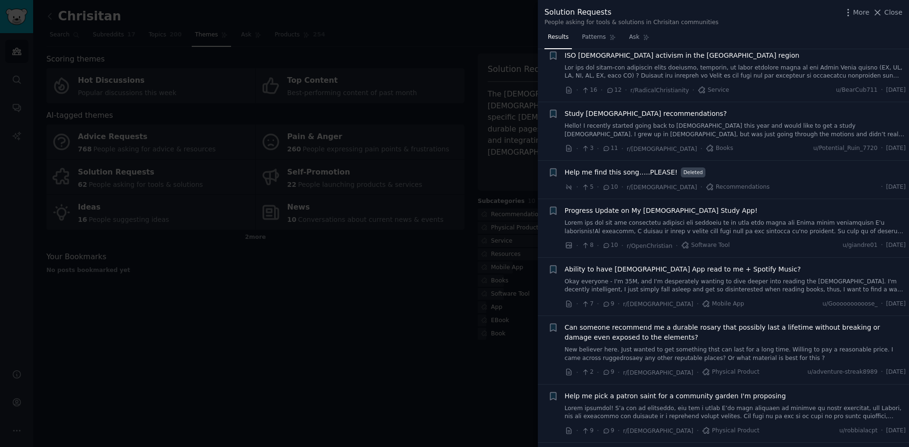
scroll to position [852, 0]
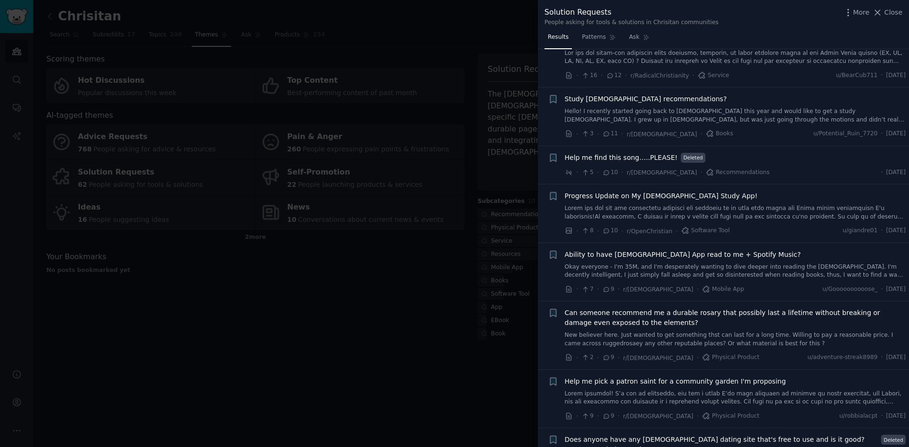
click at [736, 205] on link at bounding box center [735, 213] width 341 height 17
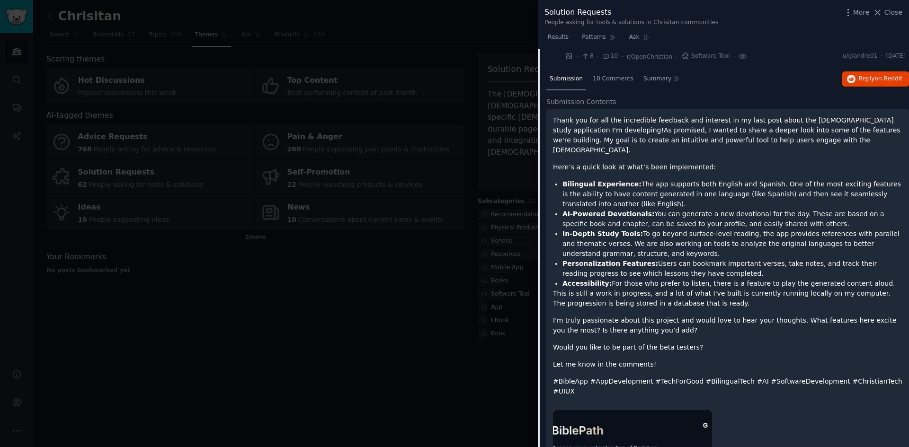
scroll to position [980, 0]
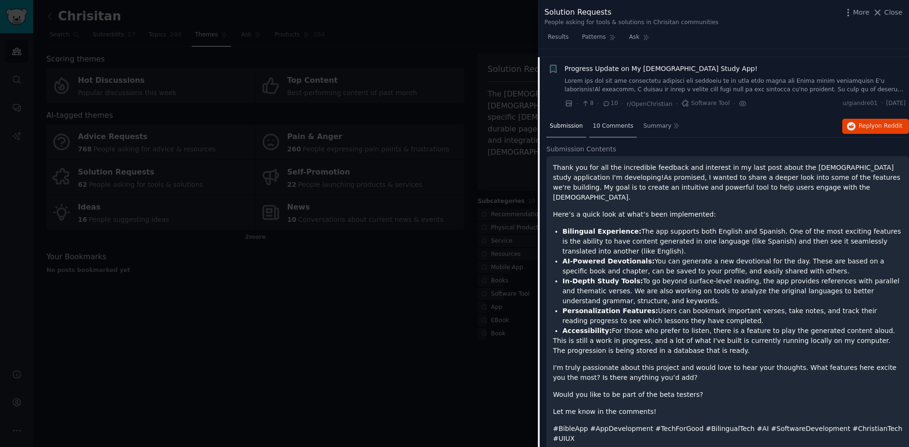
click at [618, 122] on span "10 Comments" at bounding box center [613, 126] width 41 height 9
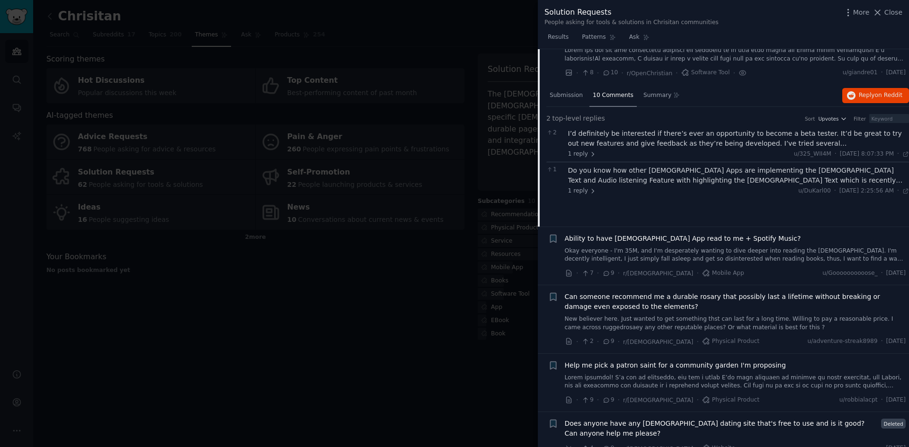
scroll to position [1027, 0]
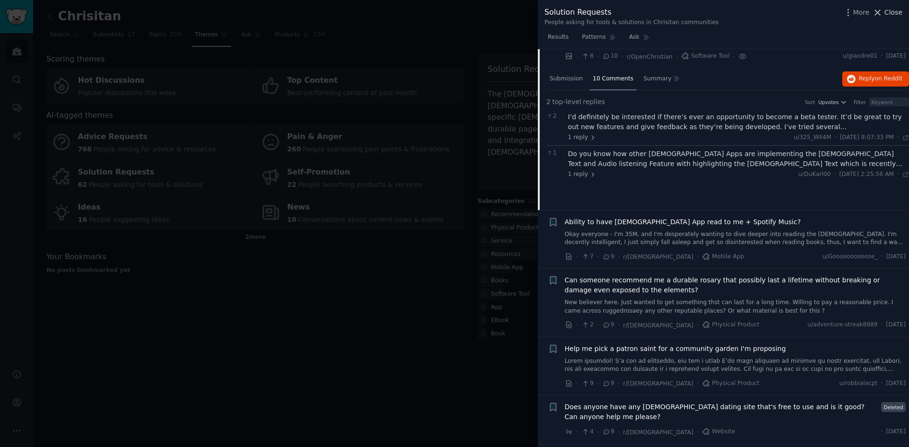
click at [893, 14] on span "Close" at bounding box center [893, 13] width 18 height 10
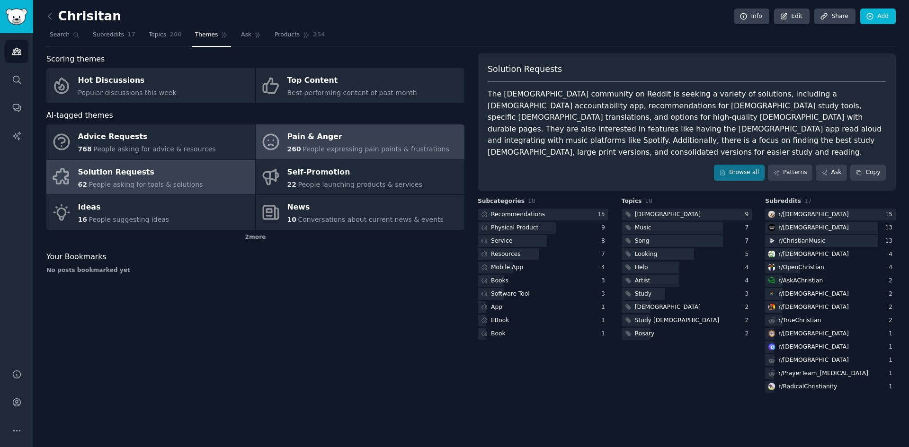
click at [296, 149] on span "260" at bounding box center [294, 149] width 14 height 8
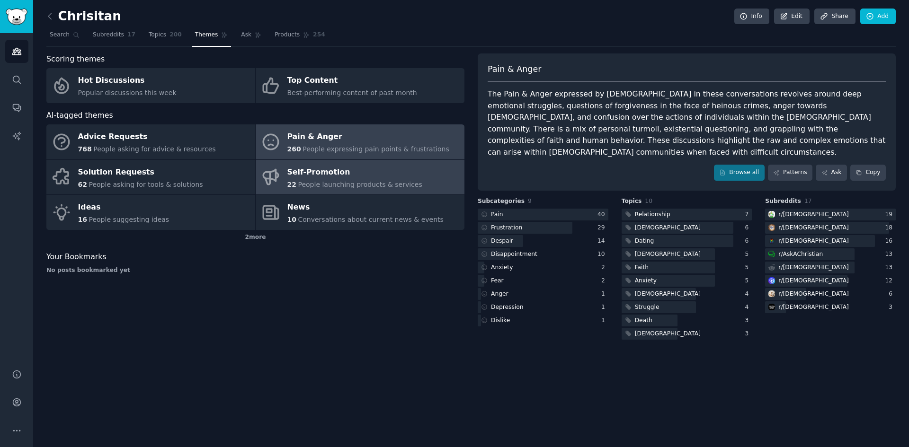
click at [336, 183] on span "People launching products & services" at bounding box center [360, 185] width 124 height 8
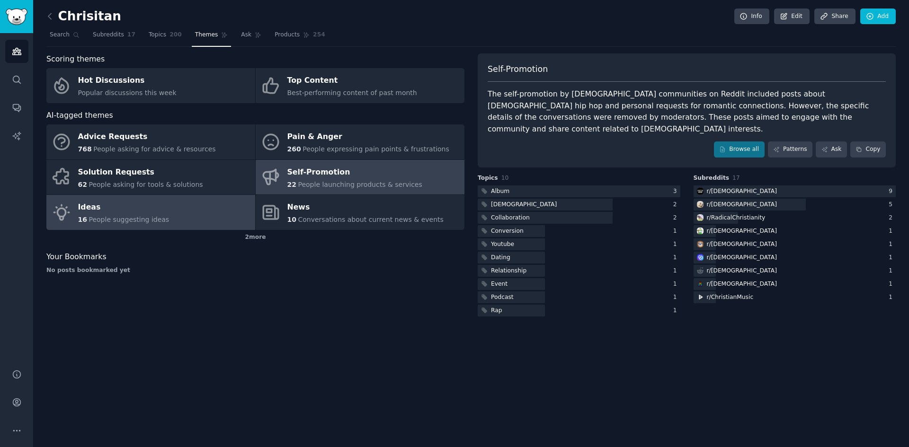
click at [161, 216] on link "Ideas 16 People suggesting ideas" at bounding box center [150, 212] width 209 height 35
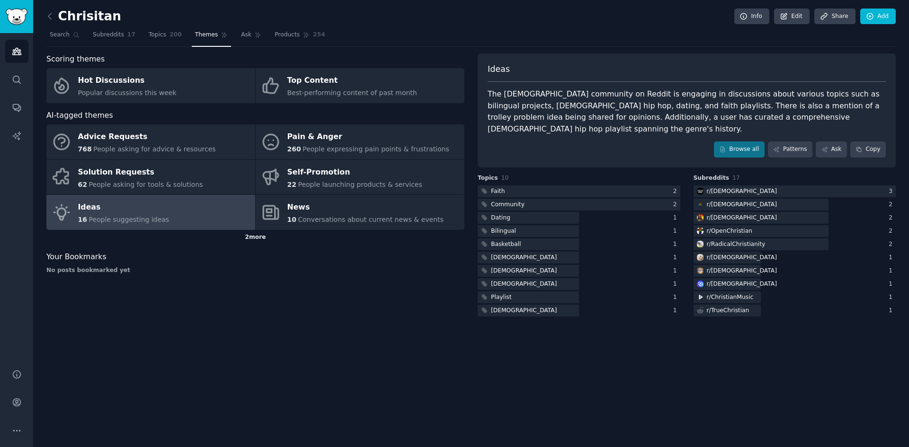
click at [264, 236] on div "2 more" at bounding box center [255, 237] width 418 height 15
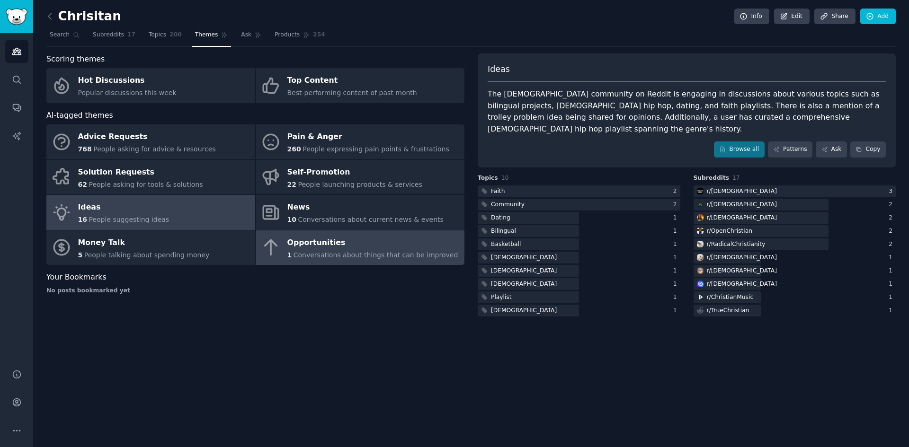
click at [320, 247] on div "Opportunities" at bounding box center [372, 242] width 171 height 15
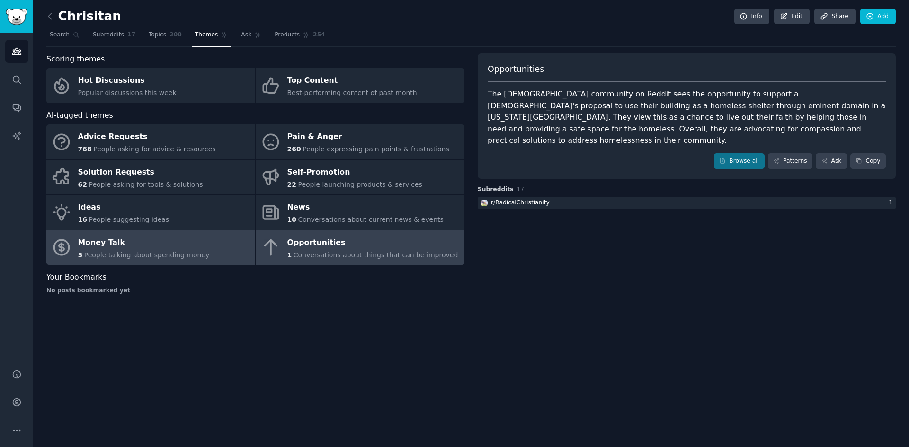
click at [110, 242] on div "Money Talk" at bounding box center [144, 242] width 132 height 15
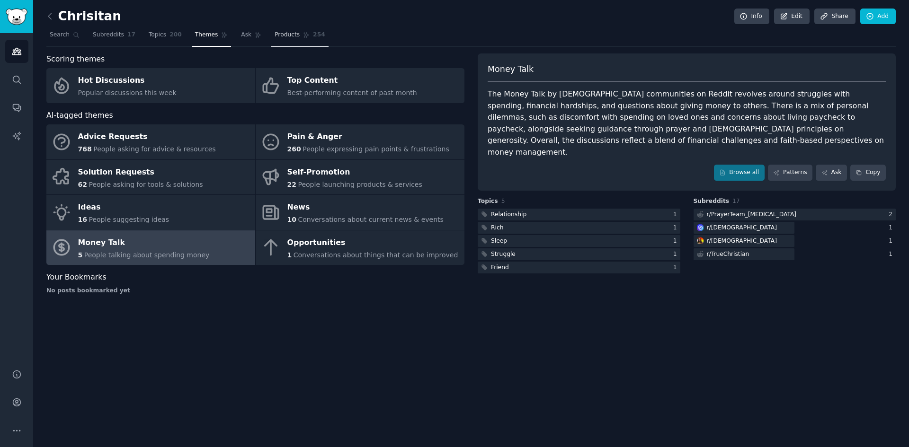
click at [275, 31] on span "Products" at bounding box center [287, 35] width 25 height 9
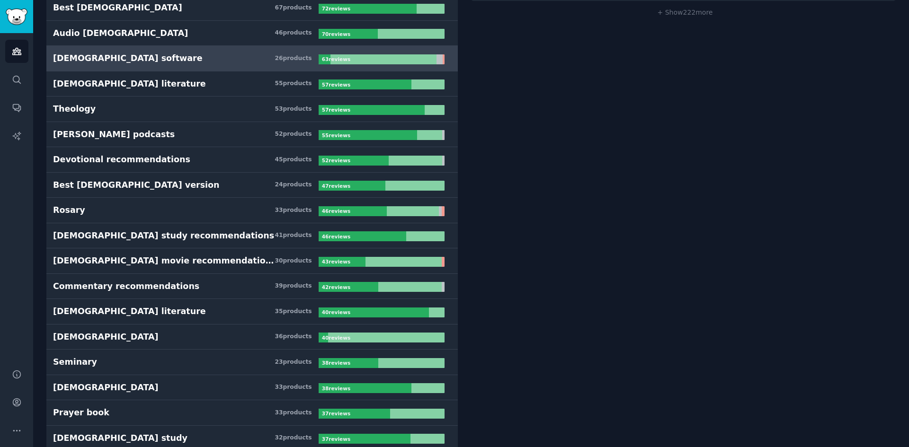
scroll to position [473, 0]
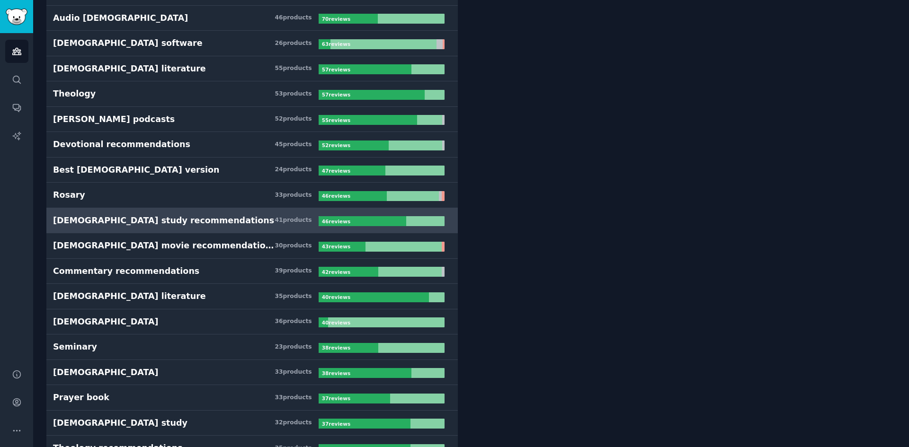
click at [230, 219] on h3 "[DEMOGRAPHIC_DATA] study recommendations 41 product s" at bounding box center [186, 221] width 266 height 12
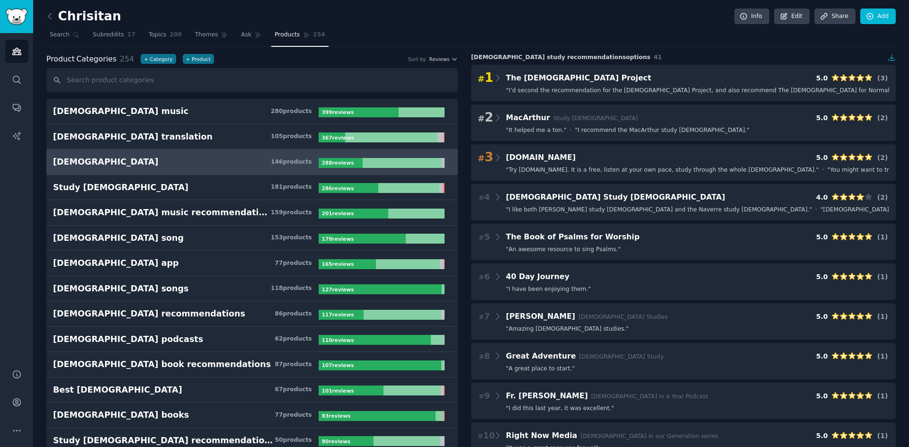
click at [90, 165] on h3 "[DEMOGRAPHIC_DATA] 146 product s" at bounding box center [186, 162] width 266 height 12
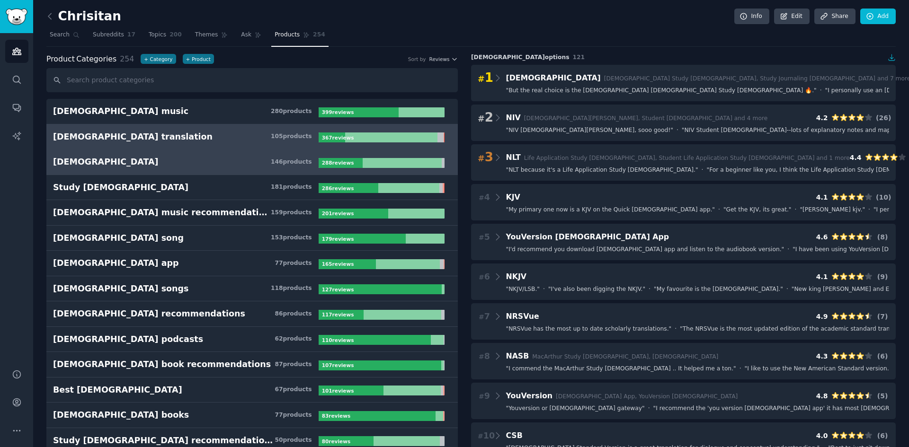
click at [96, 137] on div "[DEMOGRAPHIC_DATA] translation" at bounding box center [133, 137] width 160 height 12
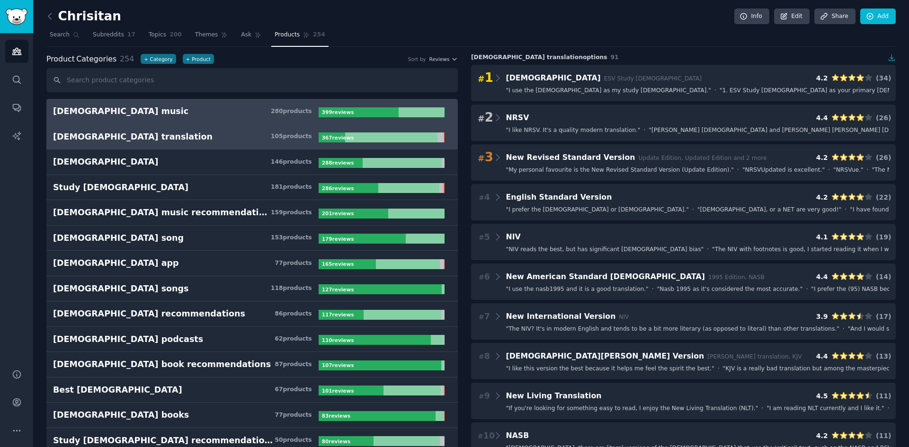
click at [112, 107] on h3 "[DEMOGRAPHIC_DATA] music 280 product s" at bounding box center [186, 112] width 266 height 12
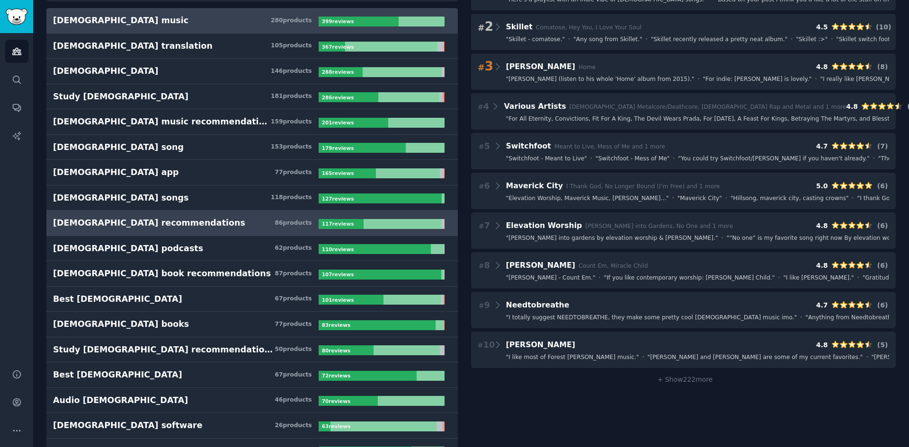
scroll to position [142, 0]
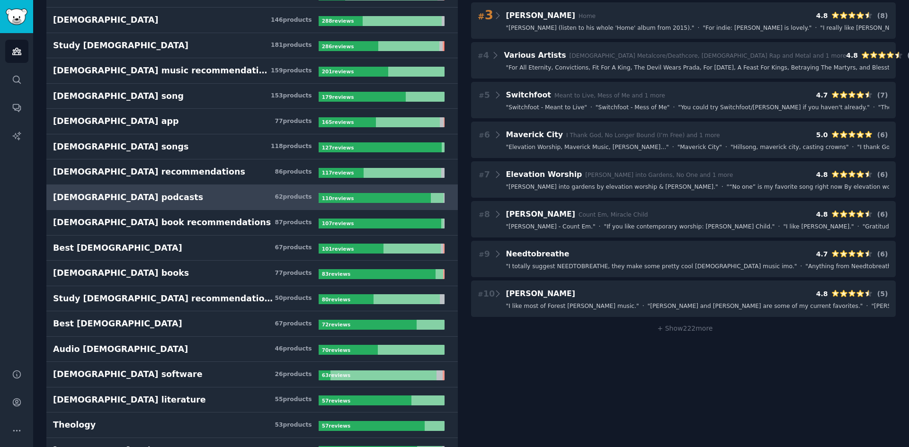
click at [118, 195] on div "[DEMOGRAPHIC_DATA] podcasts" at bounding box center [128, 198] width 150 height 12
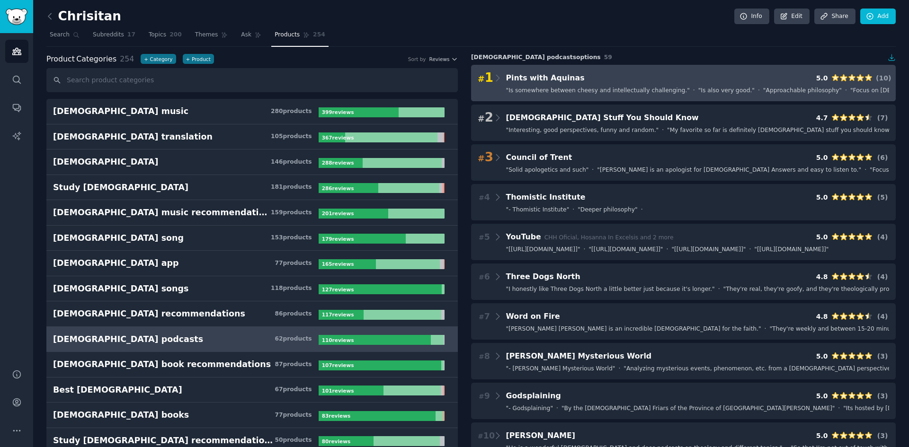
click at [550, 93] on span "" Is somewhere between cheesy and intellectually challenging. "" at bounding box center [598, 91] width 184 height 9
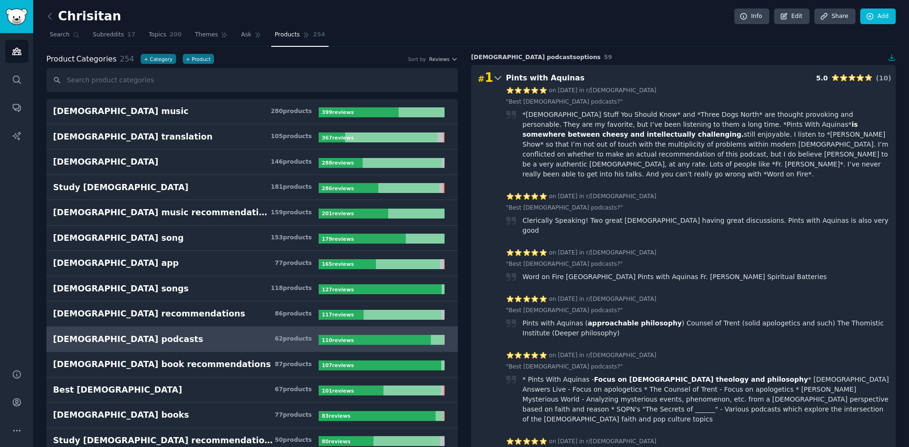
click at [496, 76] on icon at bounding box center [498, 77] width 10 height 13
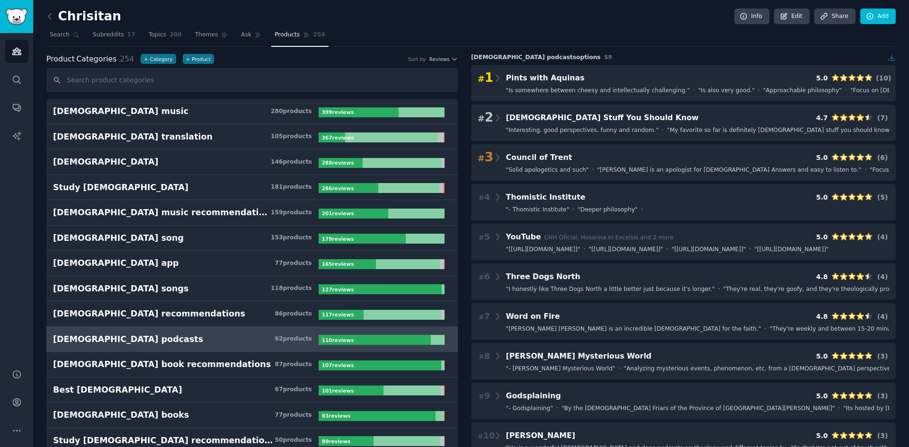
click at [888, 55] on icon "button" at bounding box center [892, 58] width 9 height 9
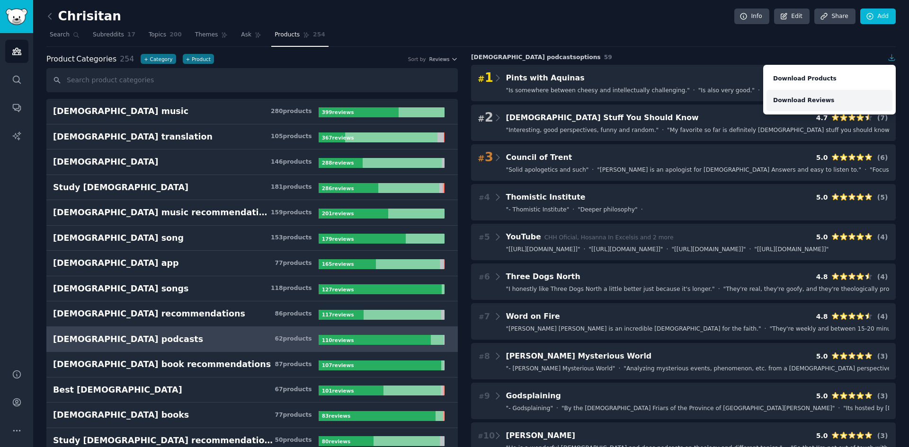
click at [809, 103] on link "Download Reviews" at bounding box center [830, 101] width 126 height 22
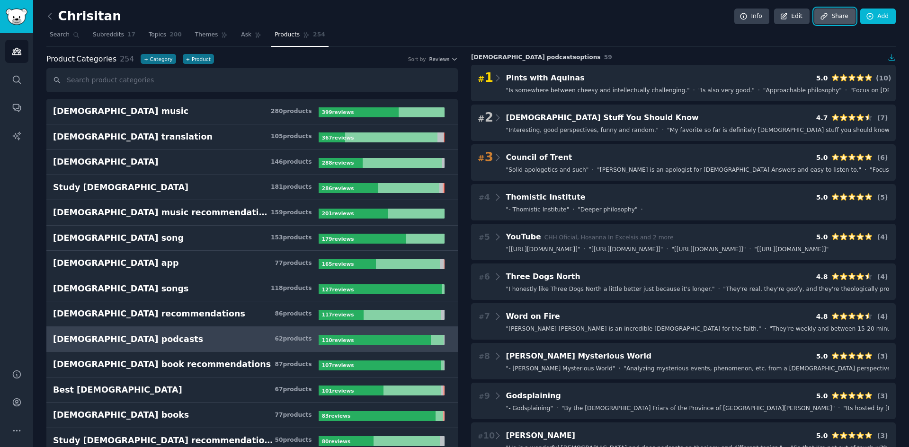
click at [834, 18] on link "Share" at bounding box center [834, 17] width 41 height 16
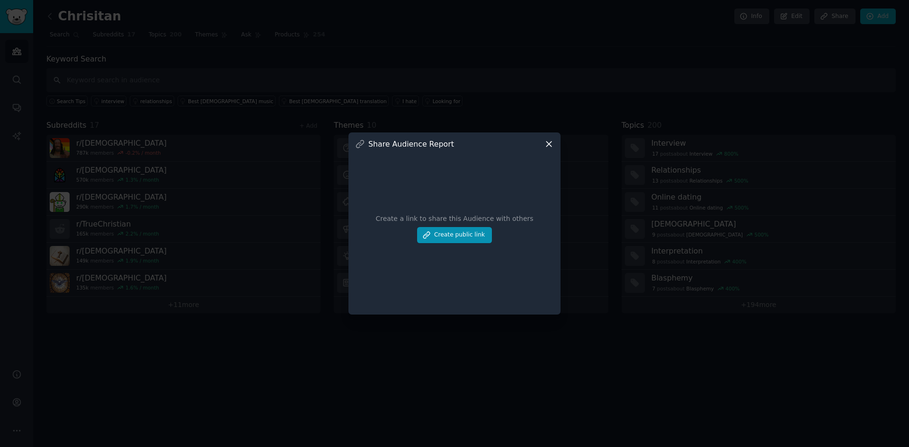
click at [541, 145] on div "Share Audience Report" at bounding box center [454, 144] width 199 height 10
click at [545, 145] on icon at bounding box center [549, 144] width 10 height 10
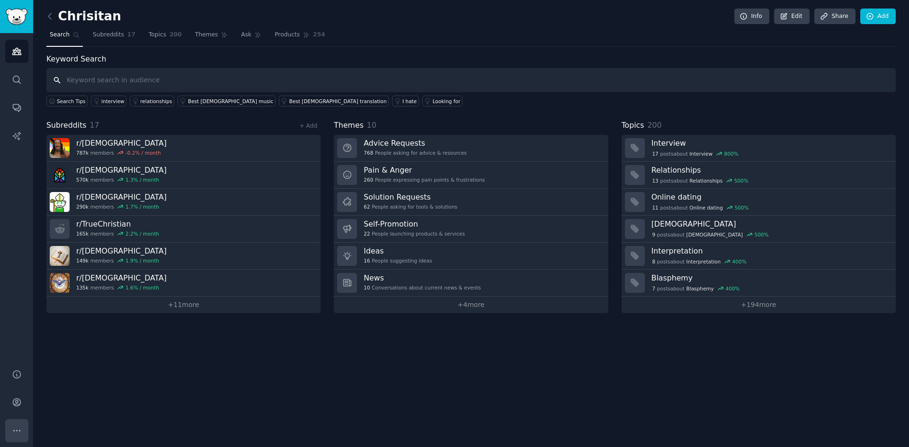
click at [13, 434] on icon "Sidebar" at bounding box center [17, 431] width 10 height 10
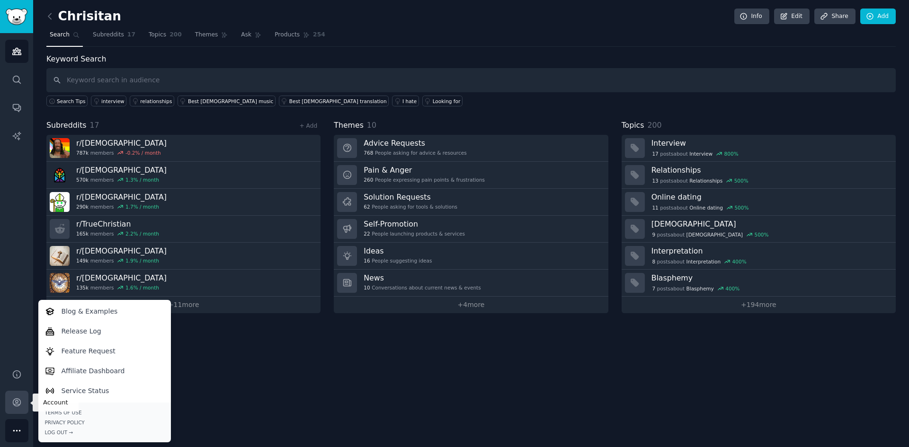
click at [23, 398] on link "Account" at bounding box center [16, 402] width 23 height 23
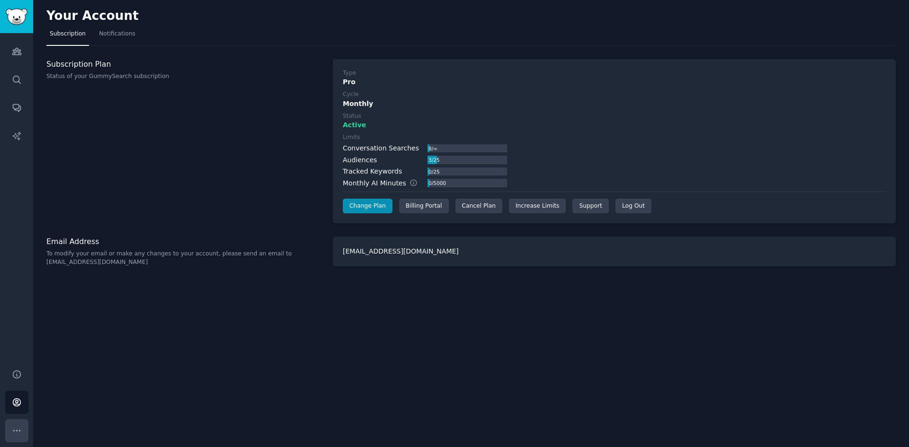
click at [14, 425] on button "More" at bounding box center [16, 431] width 23 height 23
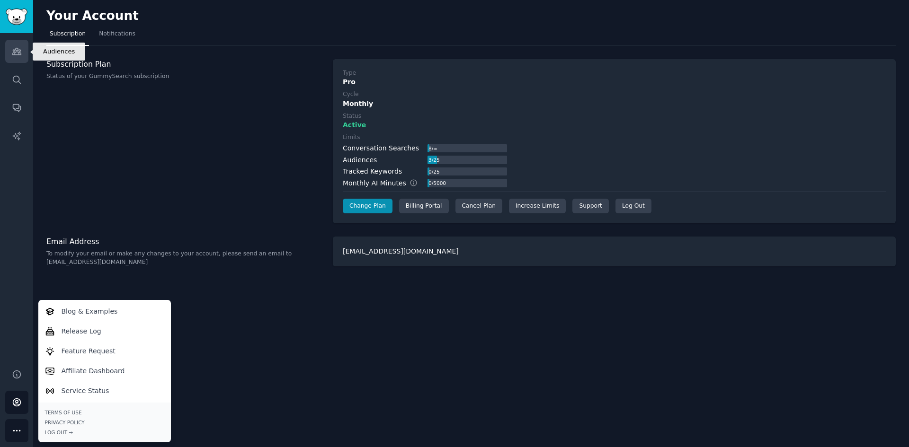
click at [26, 44] on link "Audiences" at bounding box center [16, 51] width 23 height 23
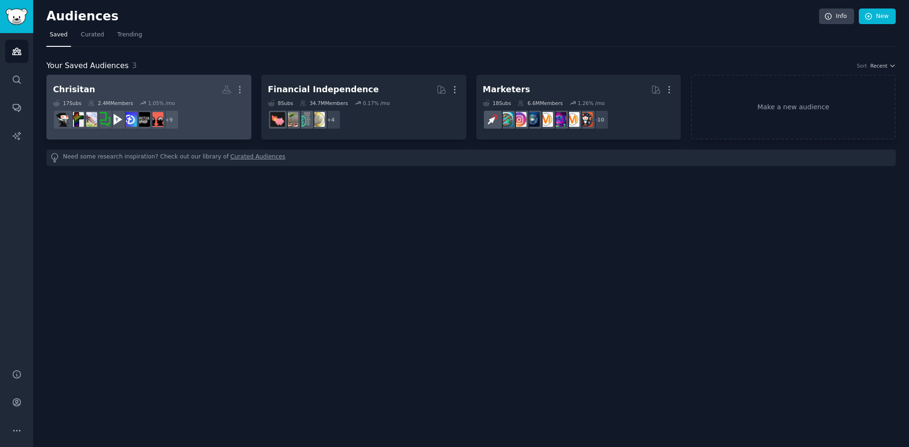
click at [178, 92] on h2 "Chrisitan Custom Audience More" at bounding box center [149, 89] width 192 height 17
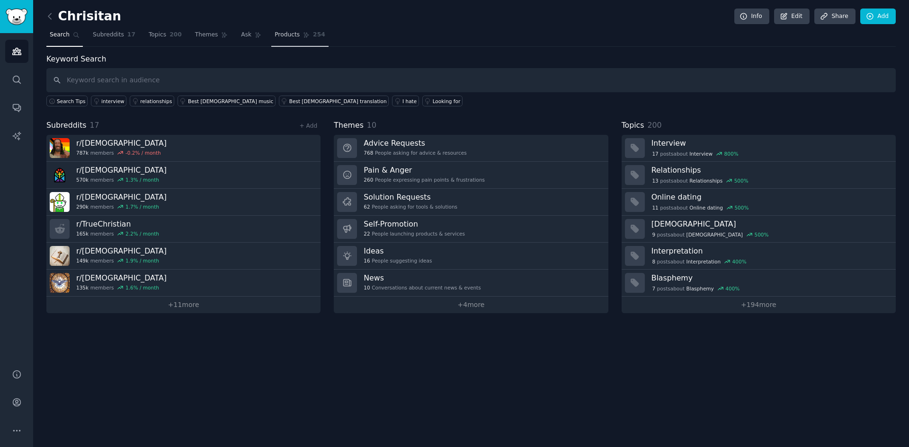
click at [276, 36] on span "Products" at bounding box center [287, 35] width 25 height 9
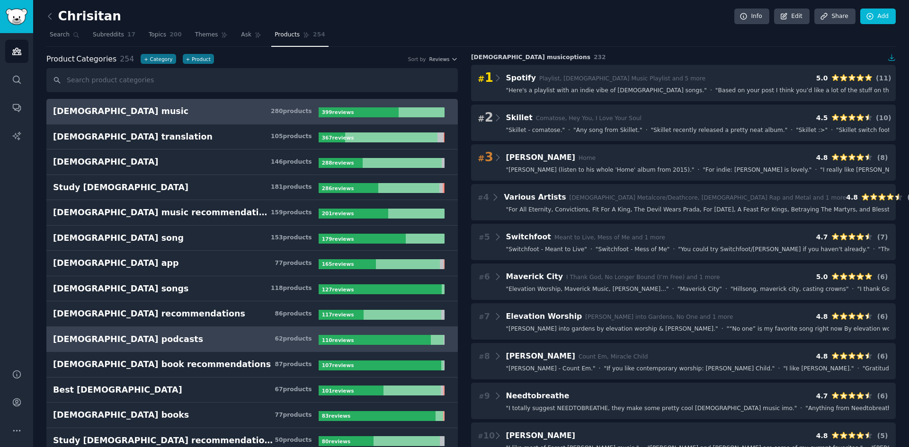
click at [117, 339] on div "[DEMOGRAPHIC_DATA] podcasts" at bounding box center [128, 340] width 150 height 12
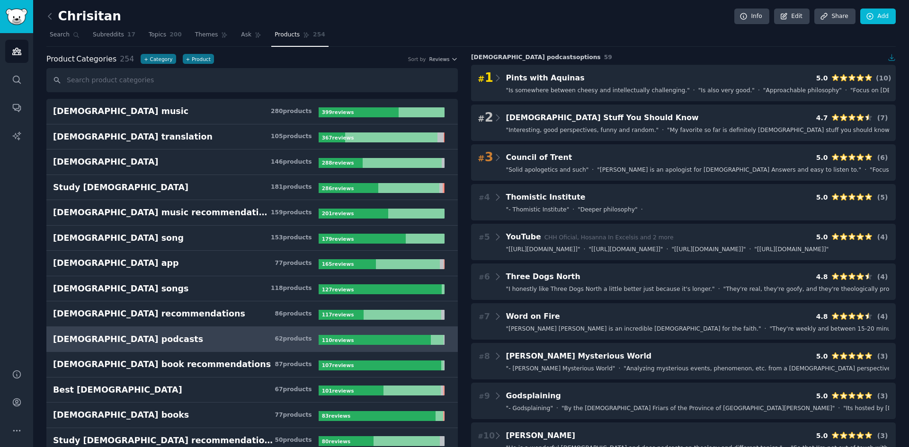
click at [889, 59] on icon "button" at bounding box center [892, 57] width 6 height 6
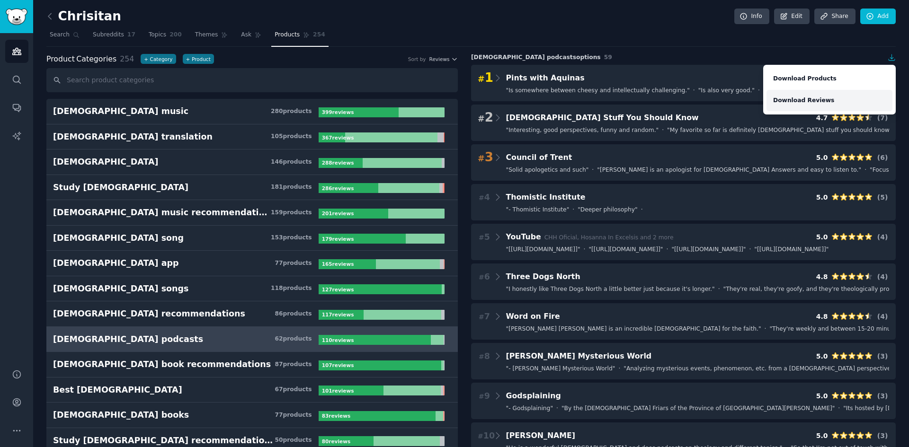
click at [810, 102] on link "Download Reviews" at bounding box center [830, 101] width 126 height 22
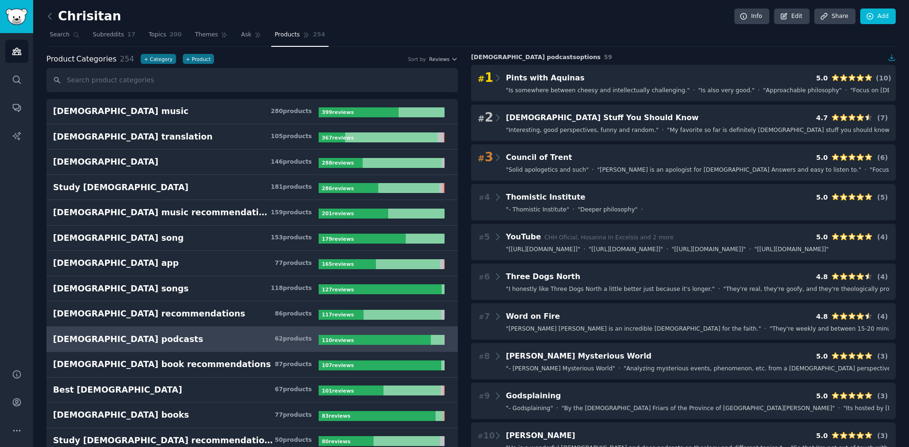
click at [849, 39] on nav "Search Subreddits 17 Topics 200 Themes Ask Products 254" at bounding box center [470, 36] width 849 height 19
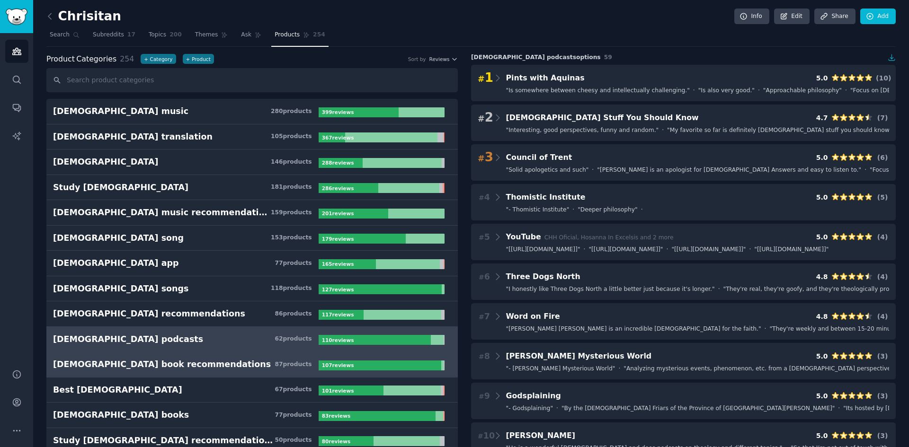
click at [132, 364] on div "[DEMOGRAPHIC_DATA] book recommendations" at bounding box center [162, 365] width 218 height 12
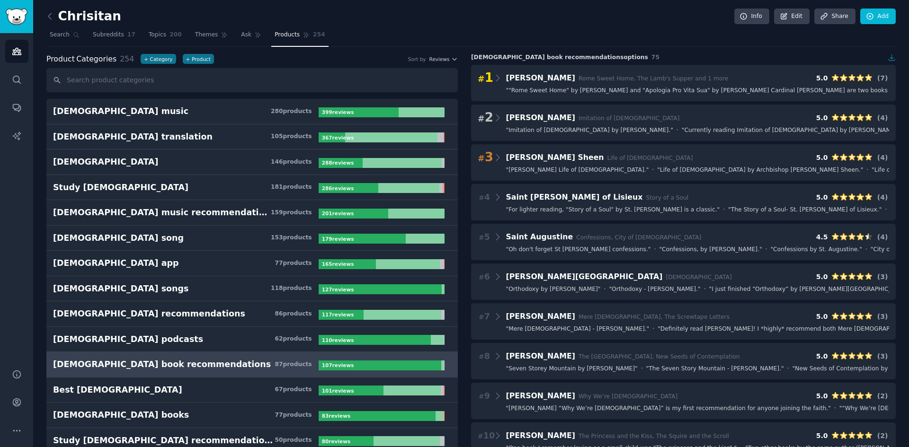
click at [888, 57] on icon "button" at bounding box center [892, 58] width 9 height 9
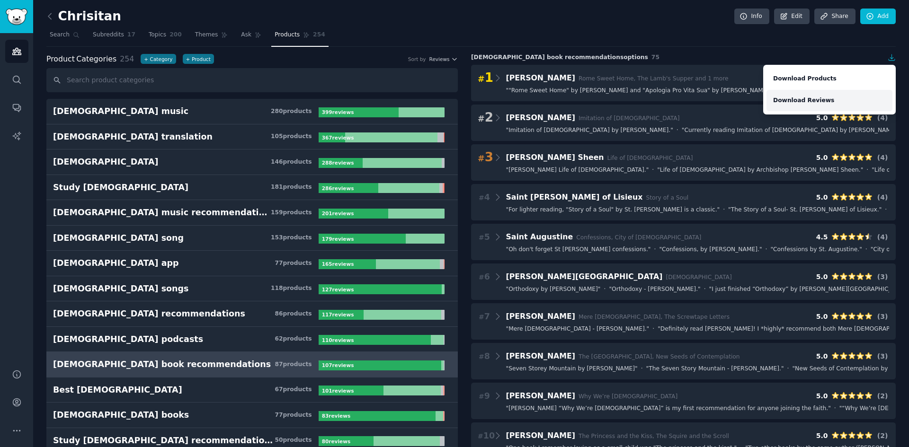
click at [798, 100] on link "Download Reviews" at bounding box center [830, 101] width 126 height 22
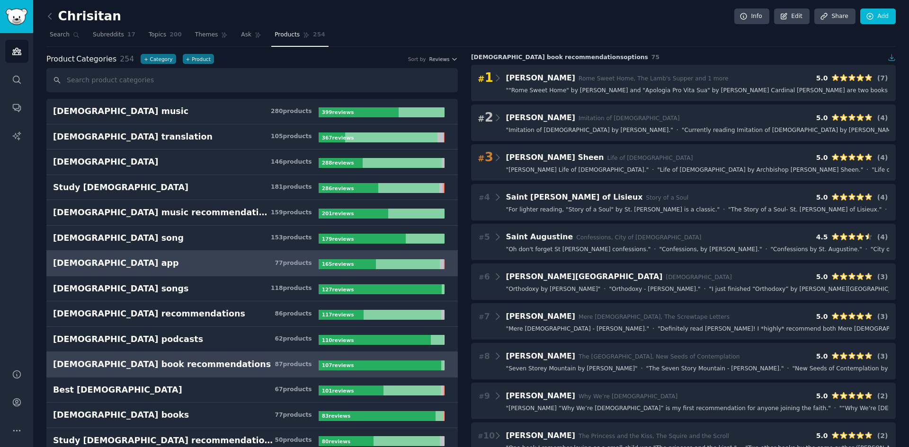
click at [131, 273] on link "[DEMOGRAPHIC_DATA] app 77 product s 165 review s" at bounding box center [251, 264] width 411 height 26
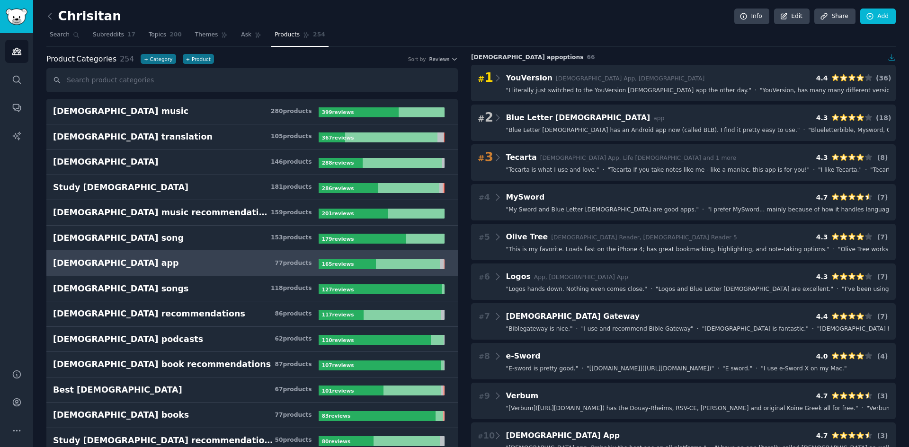
click at [889, 60] on icon "button" at bounding box center [892, 58] width 9 height 9
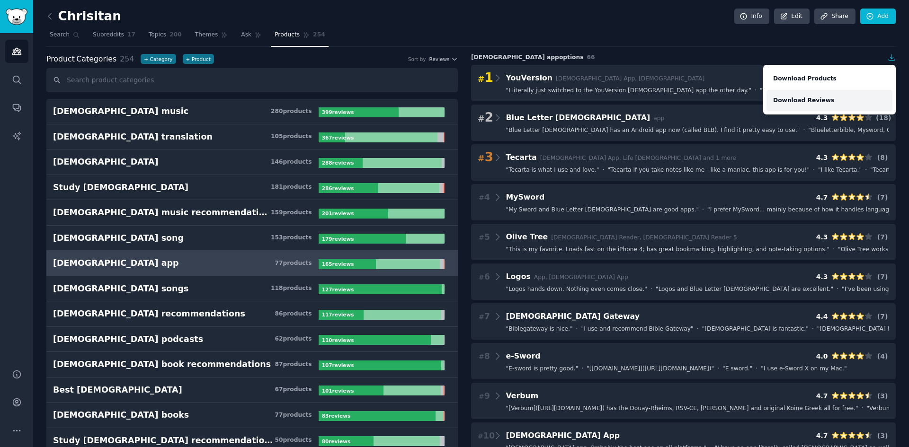
click at [795, 104] on link "Download Reviews" at bounding box center [830, 101] width 126 height 22
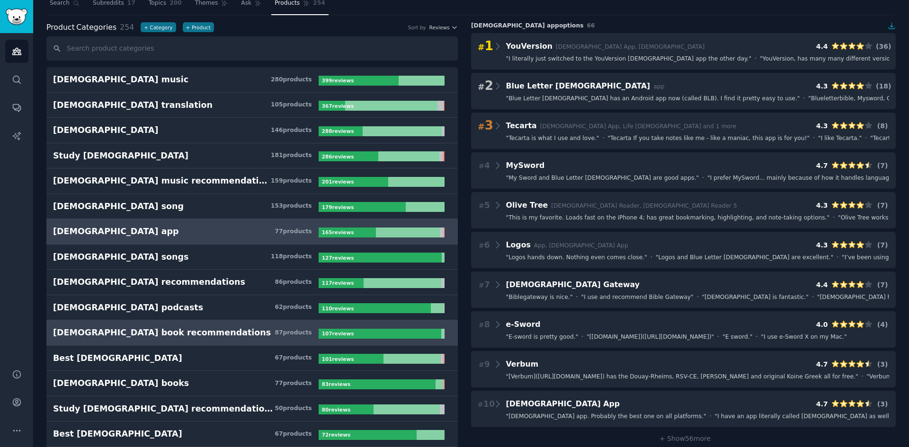
scroll to position [47, 0]
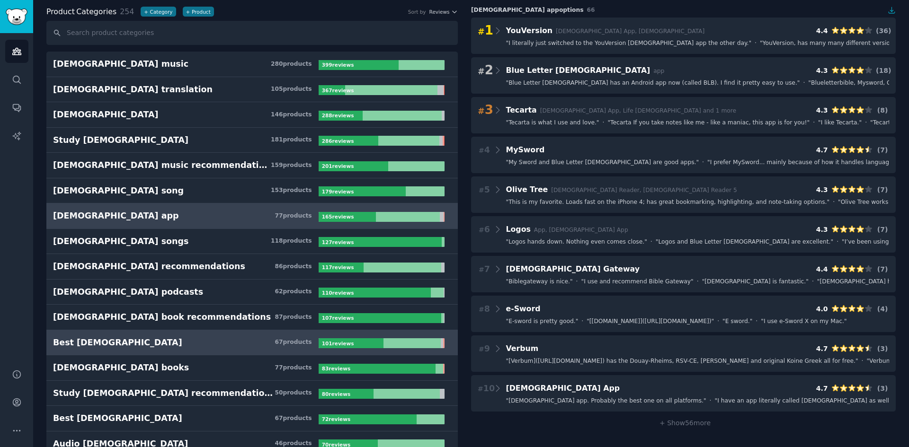
click at [128, 349] on link "Best [DEMOGRAPHIC_DATA] 67 product s 101 review s" at bounding box center [251, 343] width 411 height 26
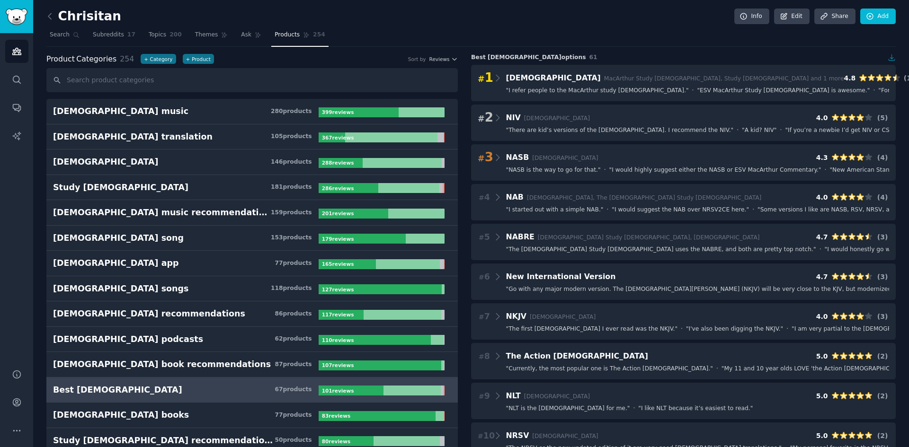
click at [888, 56] on icon "button" at bounding box center [892, 58] width 9 height 9
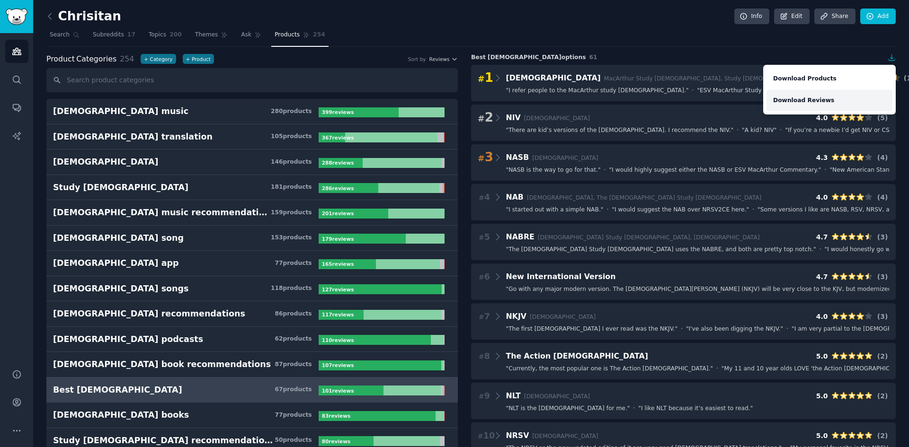
click at [804, 95] on link "Download Reviews" at bounding box center [830, 101] width 126 height 22
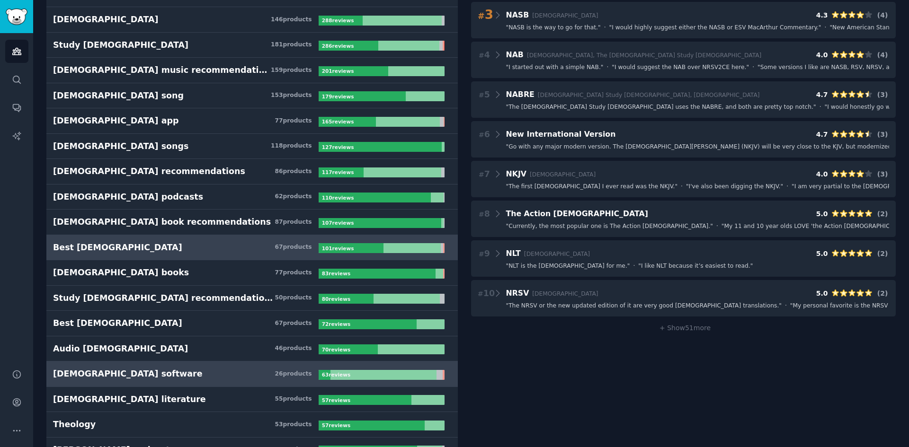
scroll to position [189, 0]
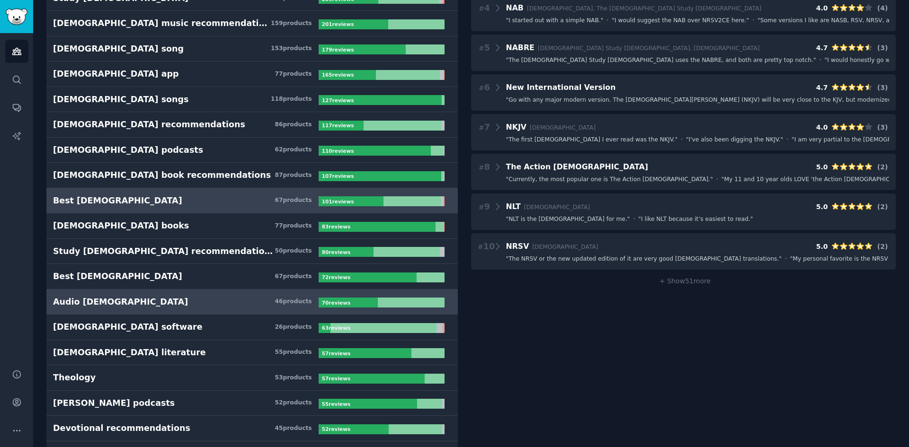
click at [169, 306] on h3 "Audio [DEMOGRAPHIC_DATA] 46 product s" at bounding box center [186, 302] width 266 height 12
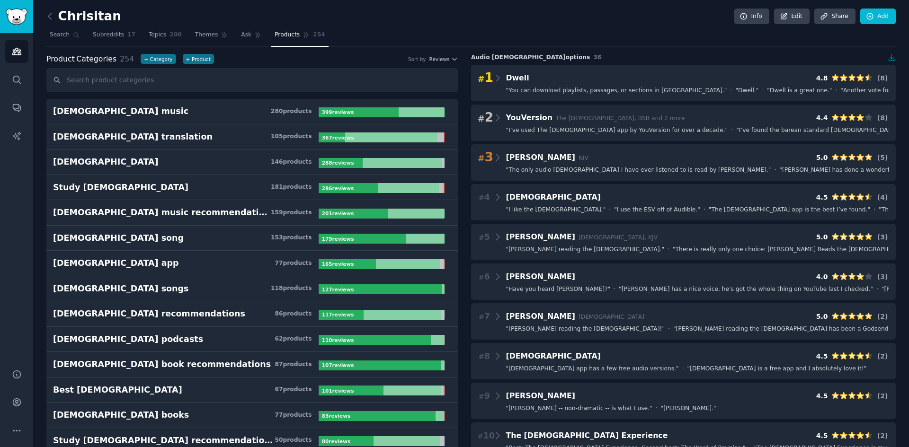
click at [888, 61] on icon "button" at bounding box center [892, 58] width 9 height 9
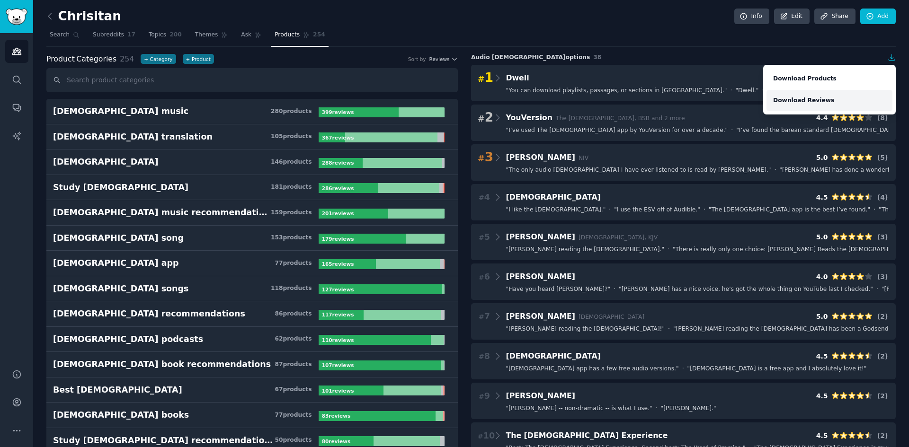
click at [810, 101] on link "Download Reviews" at bounding box center [830, 101] width 126 height 22
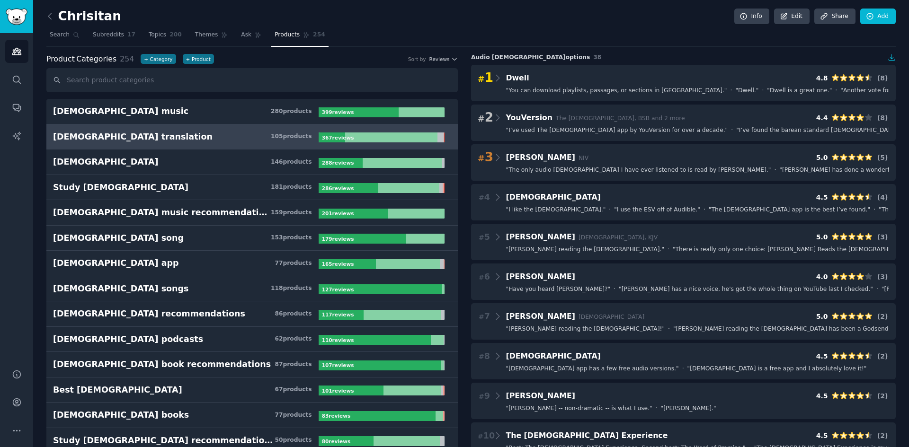
click at [139, 134] on h3 "[DEMOGRAPHIC_DATA] translation 105 product s" at bounding box center [186, 137] width 266 height 12
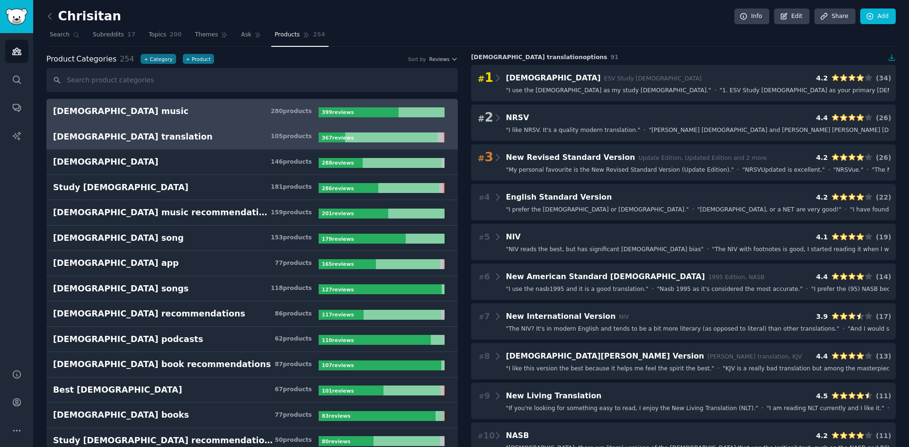
click at [128, 118] on link "[DEMOGRAPHIC_DATA] music 280 product s 399 review s" at bounding box center [251, 112] width 411 height 26
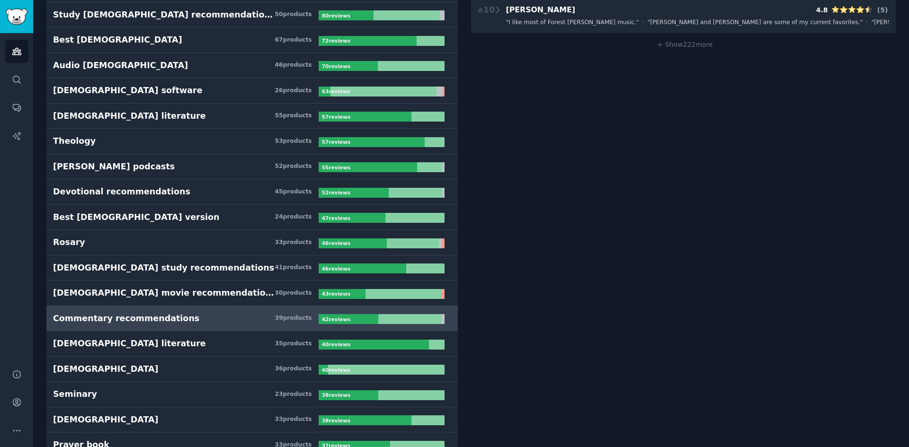
scroll to position [473, 0]
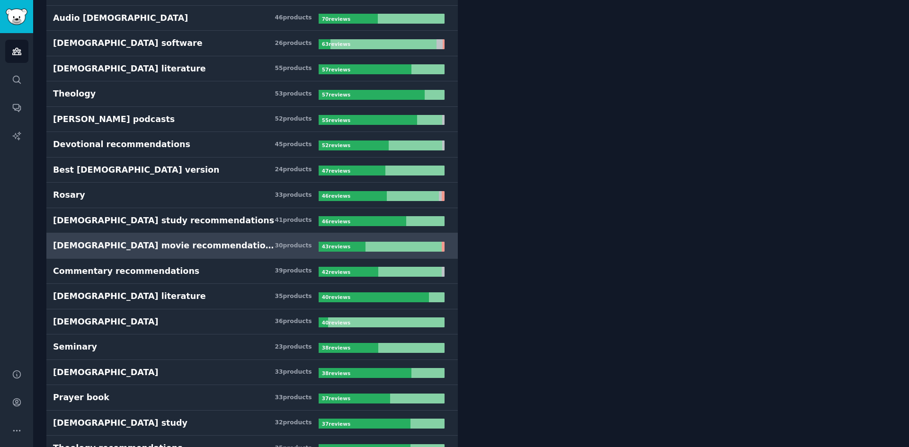
click at [163, 249] on div "[DEMOGRAPHIC_DATA] movie recommendations" at bounding box center [164, 246] width 222 height 12
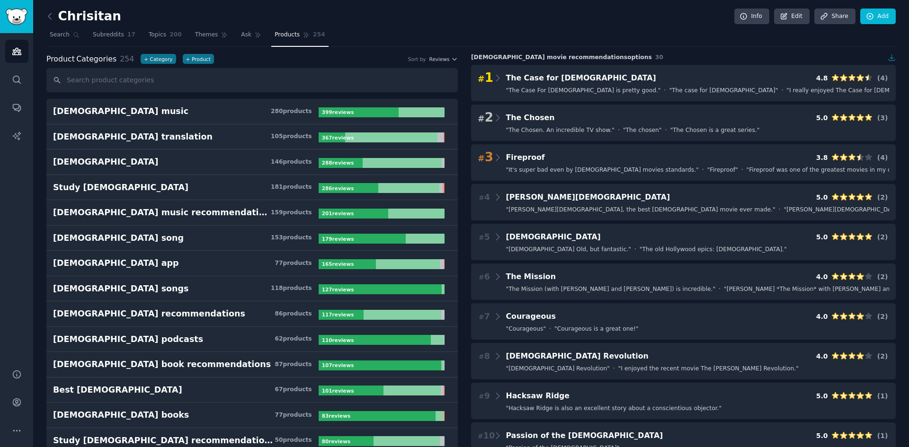
click at [889, 60] on icon "button" at bounding box center [892, 58] width 9 height 9
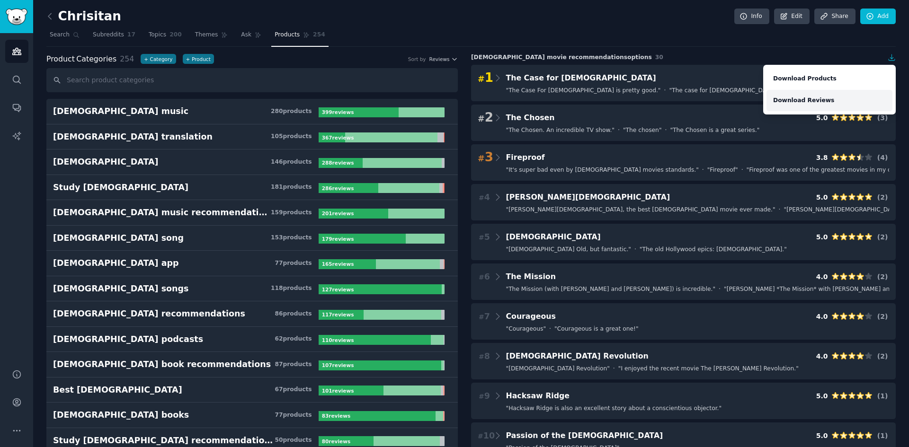
click at [812, 98] on link "Download Reviews" at bounding box center [830, 101] width 126 height 22
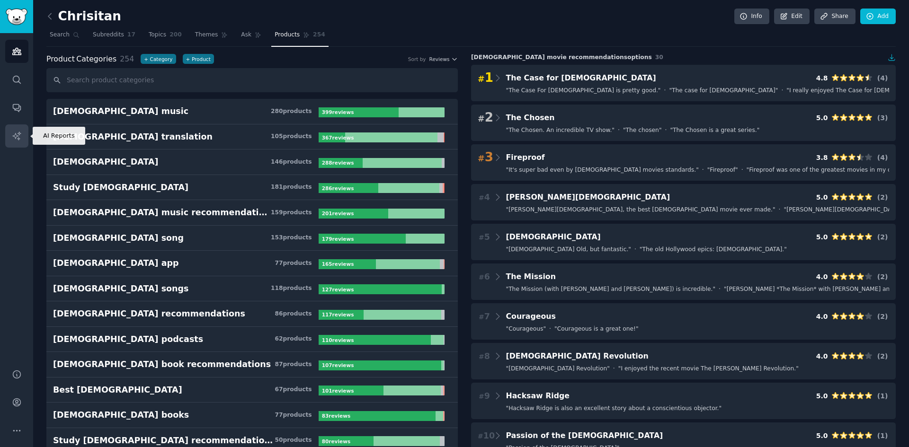
click at [14, 137] on icon "Sidebar" at bounding box center [17, 136] width 10 height 10
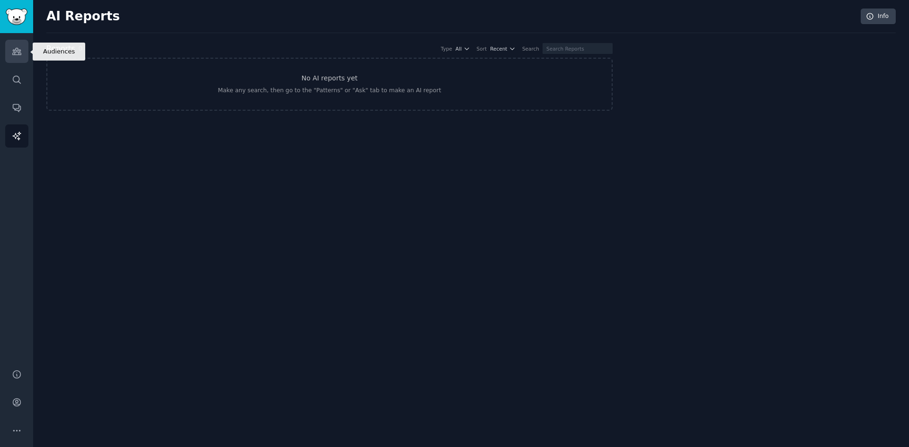
click at [16, 51] on icon "Sidebar" at bounding box center [16, 51] width 9 height 7
